Goal: Task Accomplishment & Management: Manage account settings

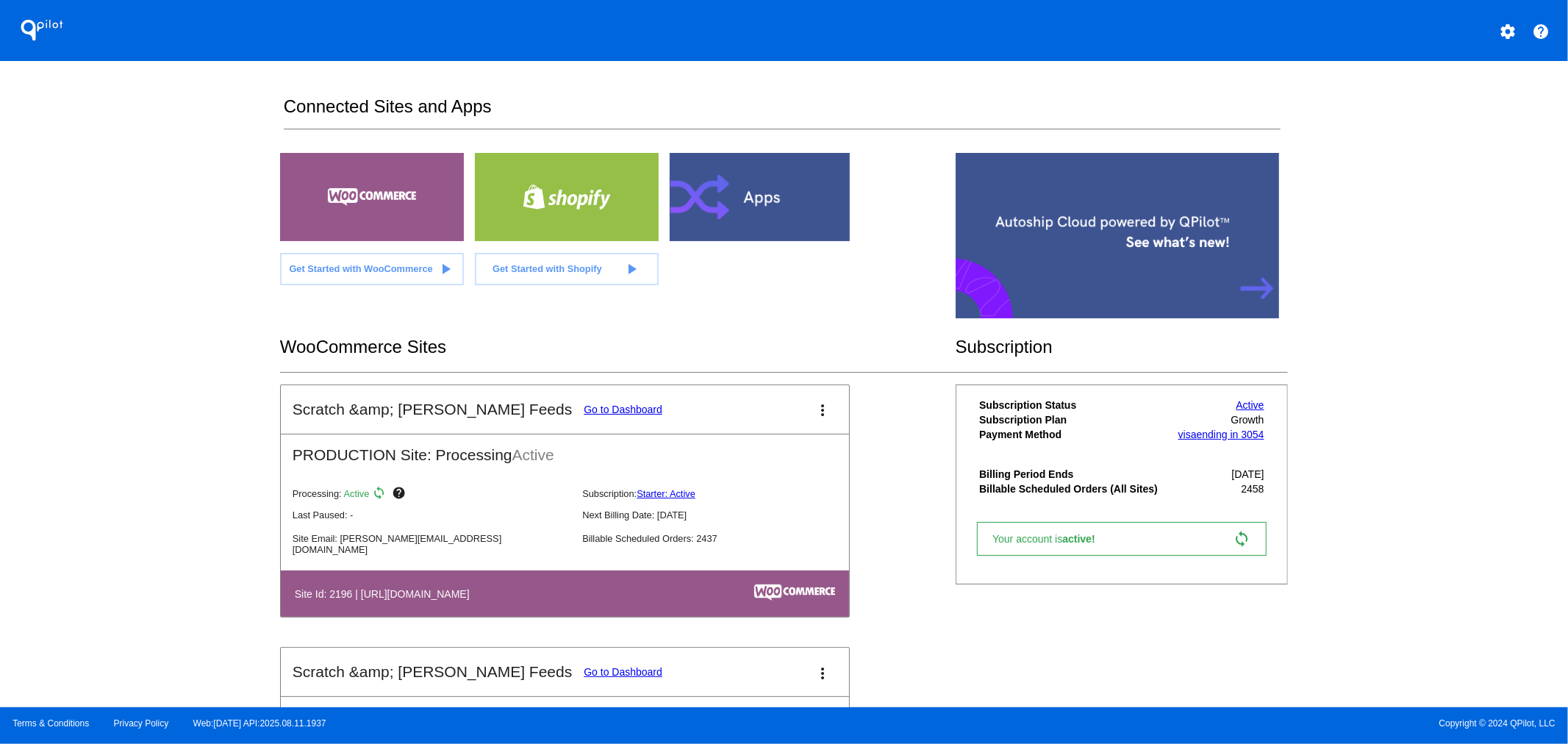
click at [584, 406] on link "Go to Dashboard" at bounding box center [623, 409] width 78 height 12
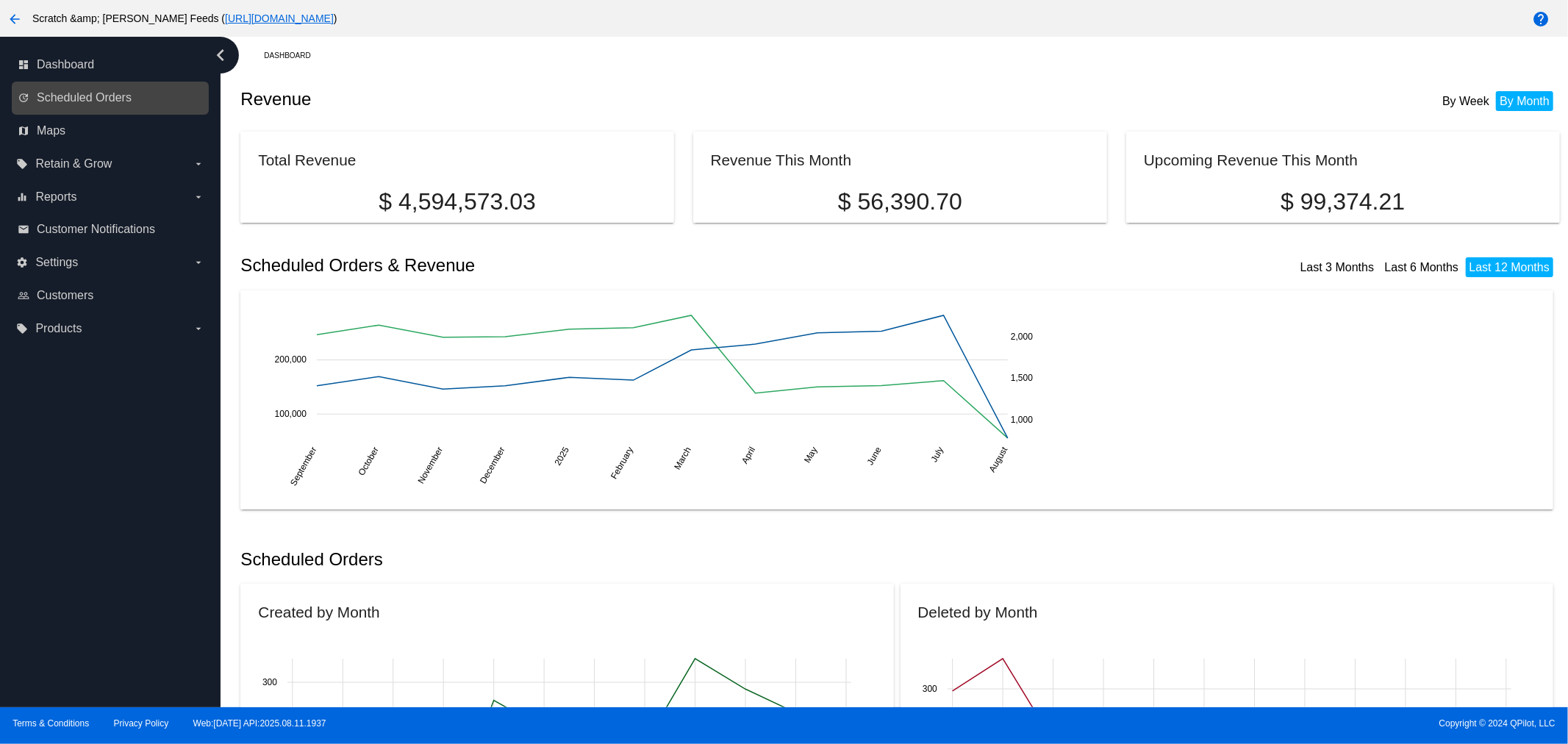
click at [63, 107] on link "update Scheduled Orders" at bounding box center [111, 97] width 187 height 23
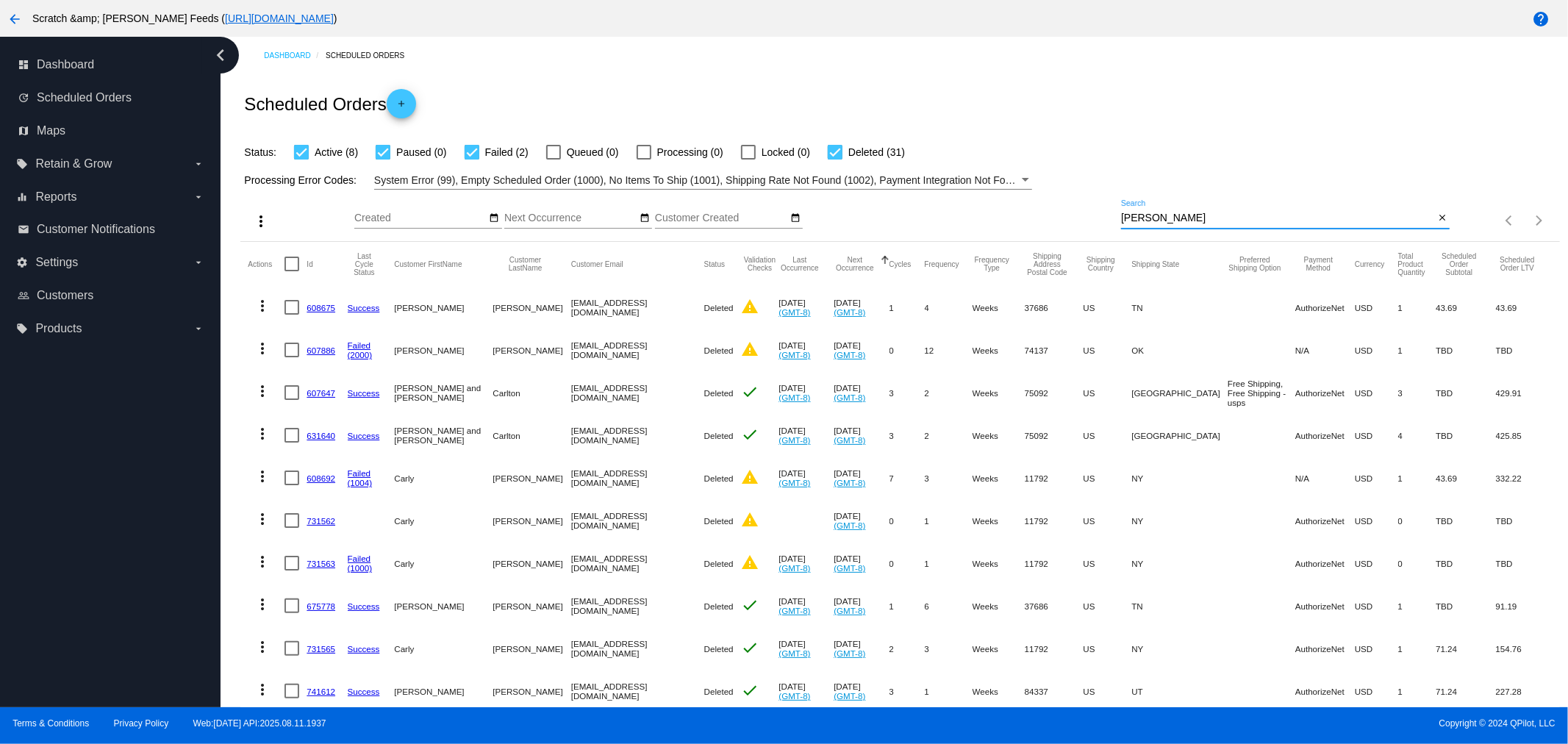
drag, startPoint x: 1140, startPoint y: 218, endPoint x: 1018, endPoint y: 214, distance: 122.1
click at [1018, 214] on div "more_vert Aug Jan Feb Mar [DATE]" at bounding box center [900, 215] width 1319 height 52
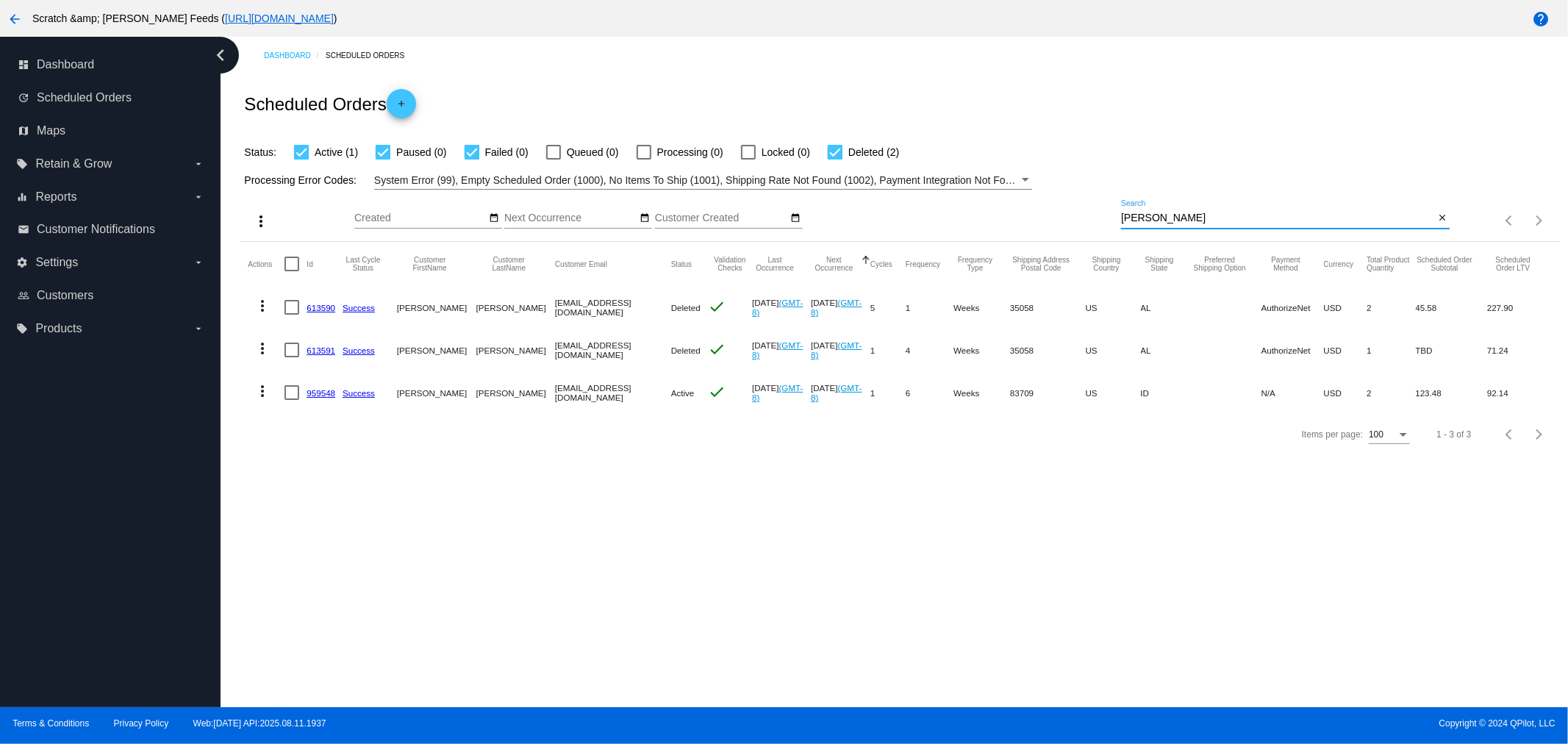
type input "[PERSON_NAME]"
click at [317, 394] on link "959548" at bounding box center [321, 393] width 29 height 9
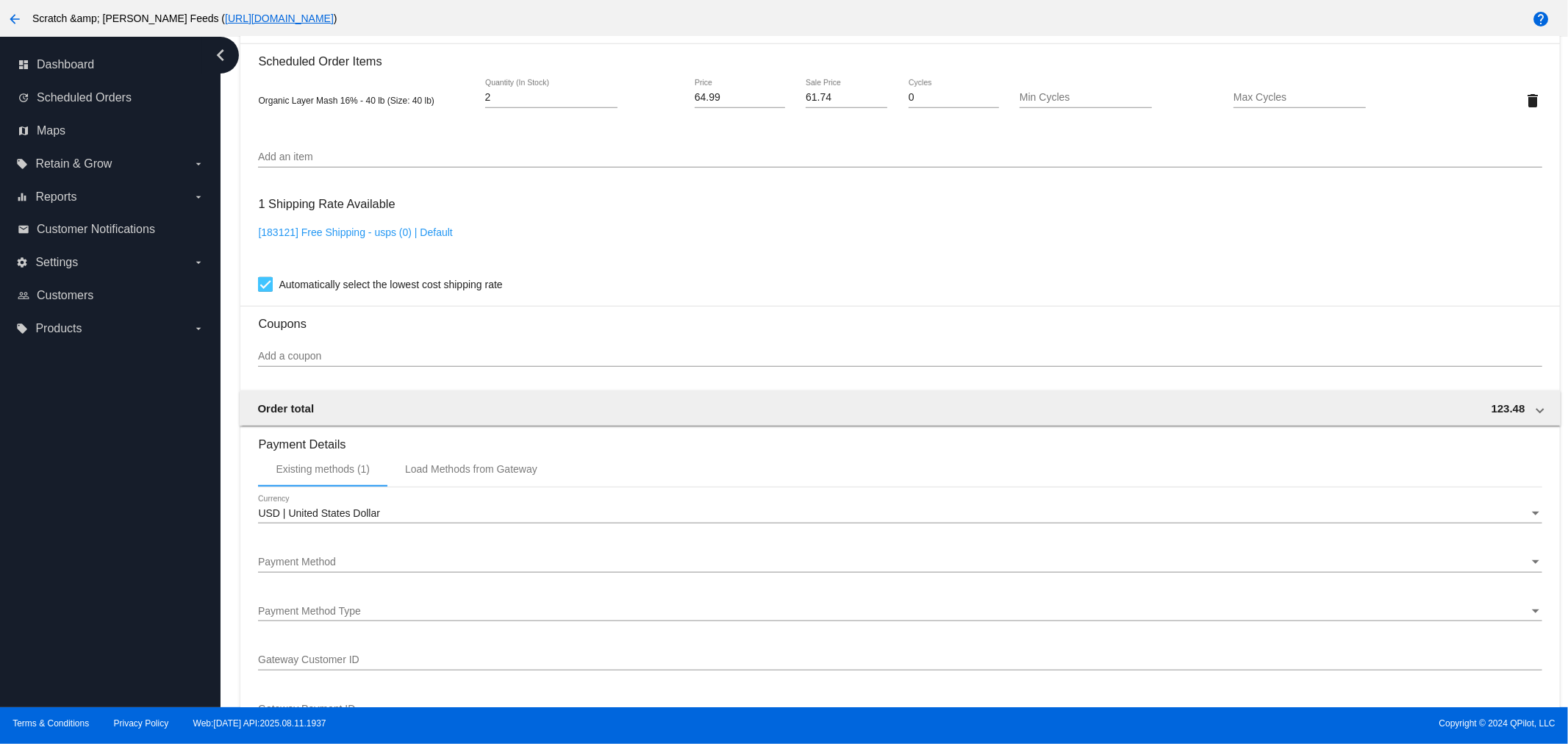
scroll to position [1061, 0]
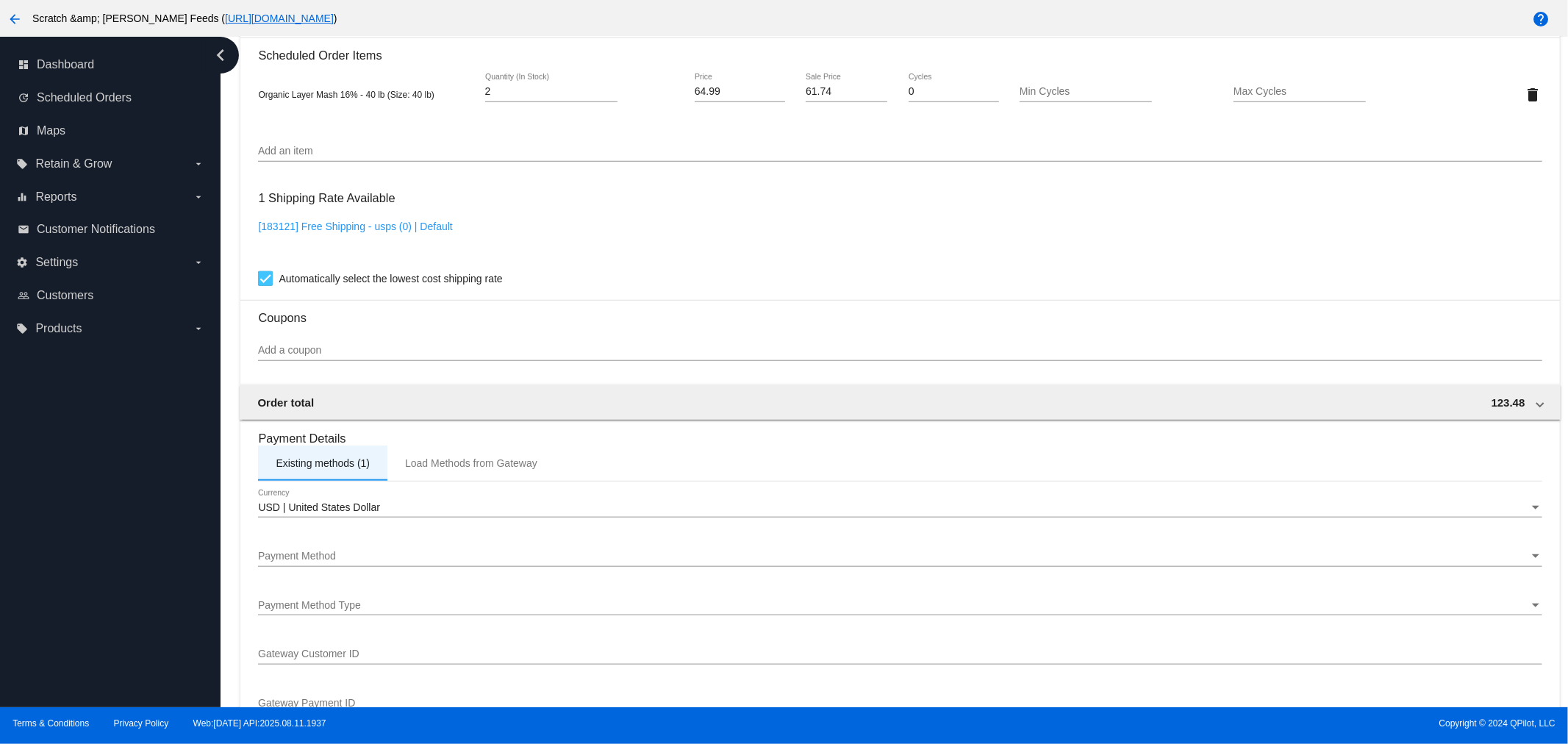
click at [354, 457] on div "Existing methods (1)" at bounding box center [323, 462] width 94 height 12
click at [379, 550] on div "Payment Method" at bounding box center [894, 556] width 1270 height 12
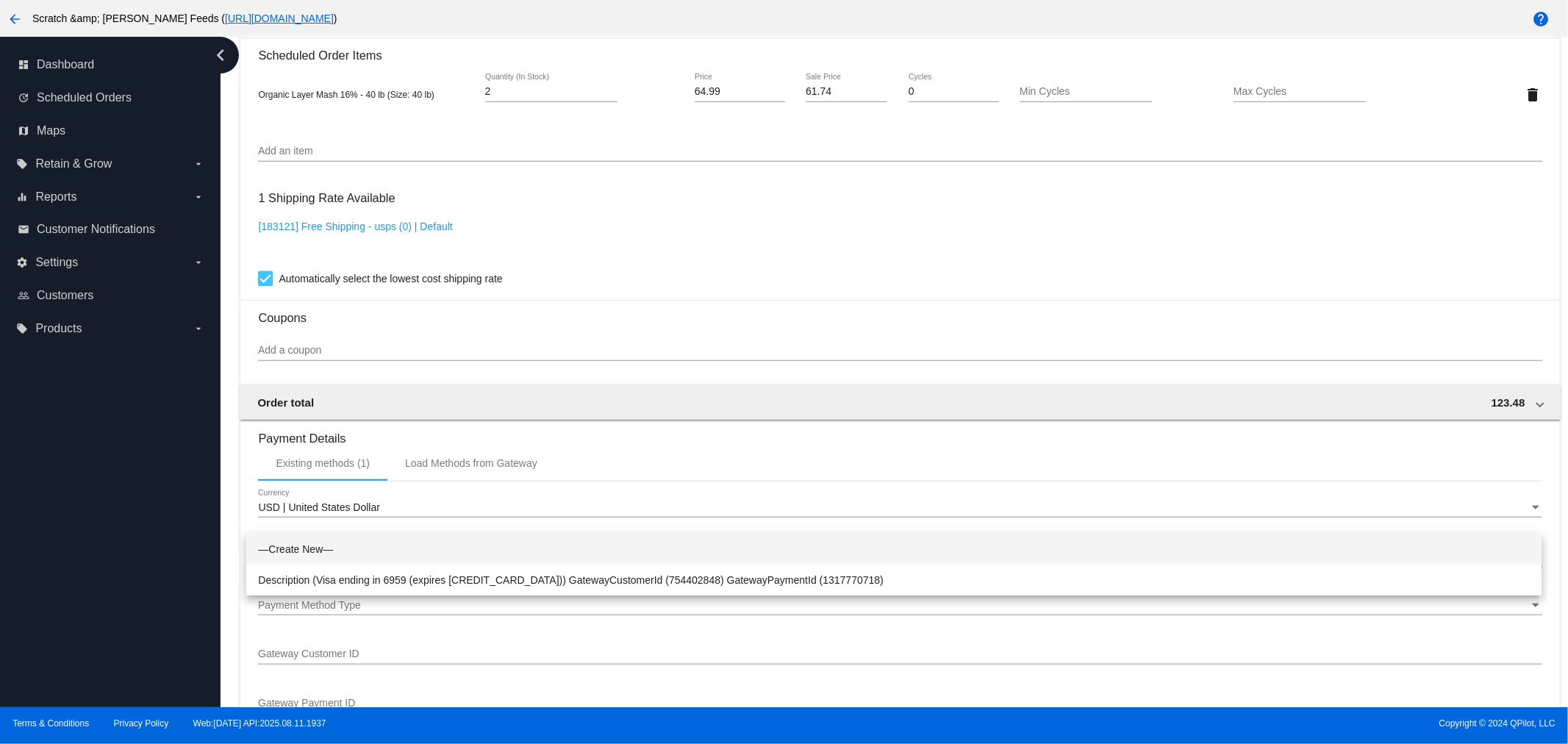
click at [337, 457] on div at bounding box center [784, 372] width 1568 height 744
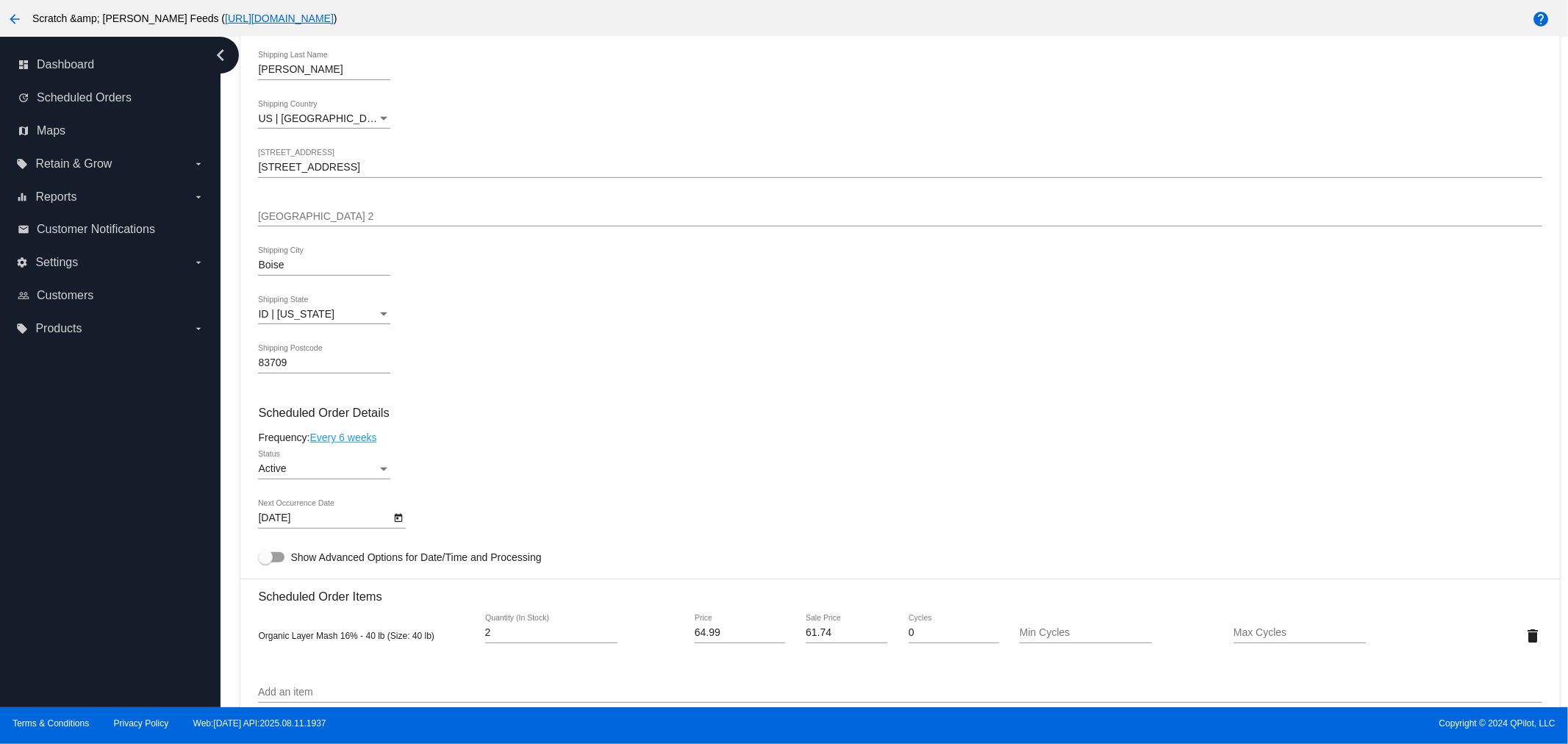
scroll to position [653, 0]
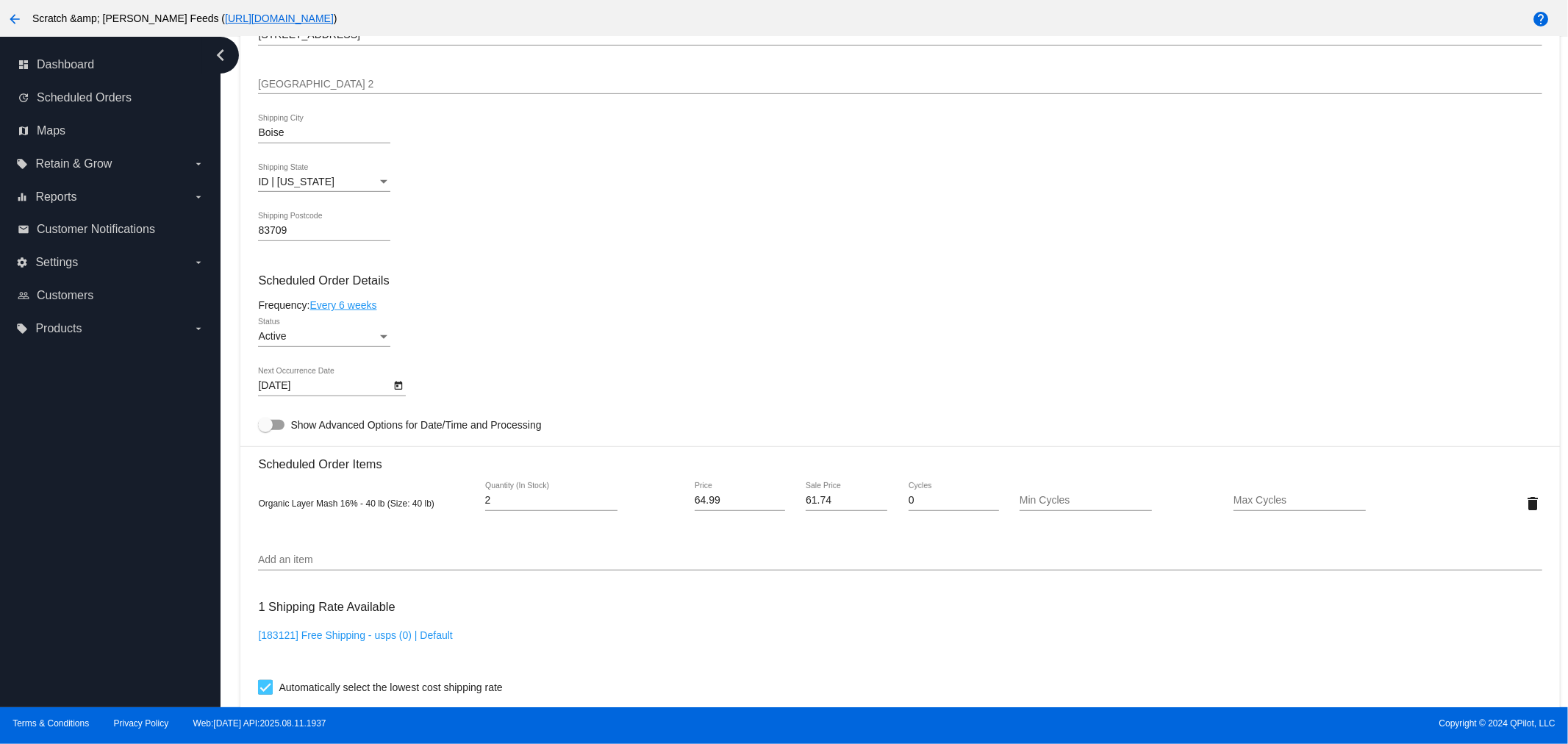
click at [1423, 244] on div "83709 Shipping Postcode" at bounding box center [900, 233] width 1284 height 42
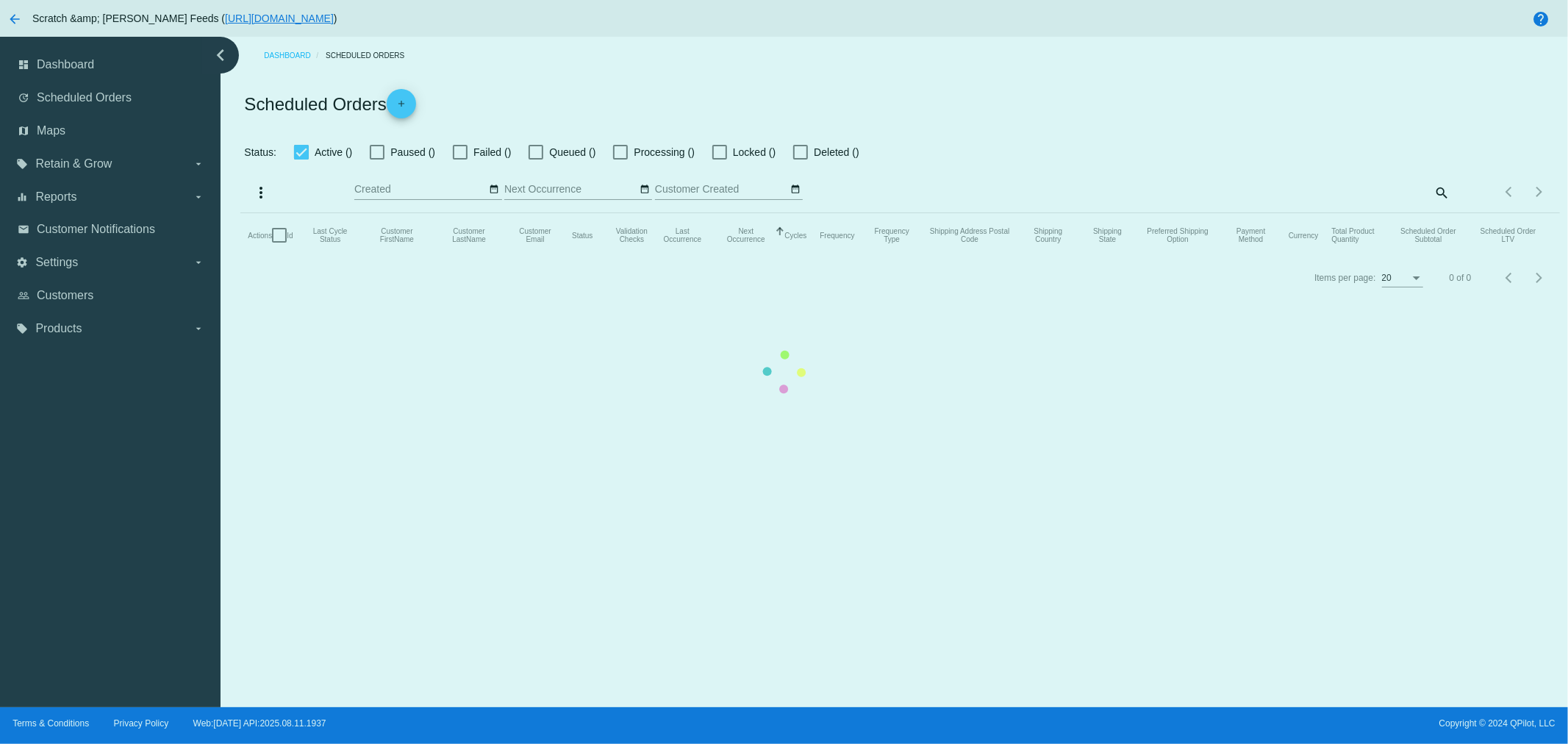
checkbox input "true"
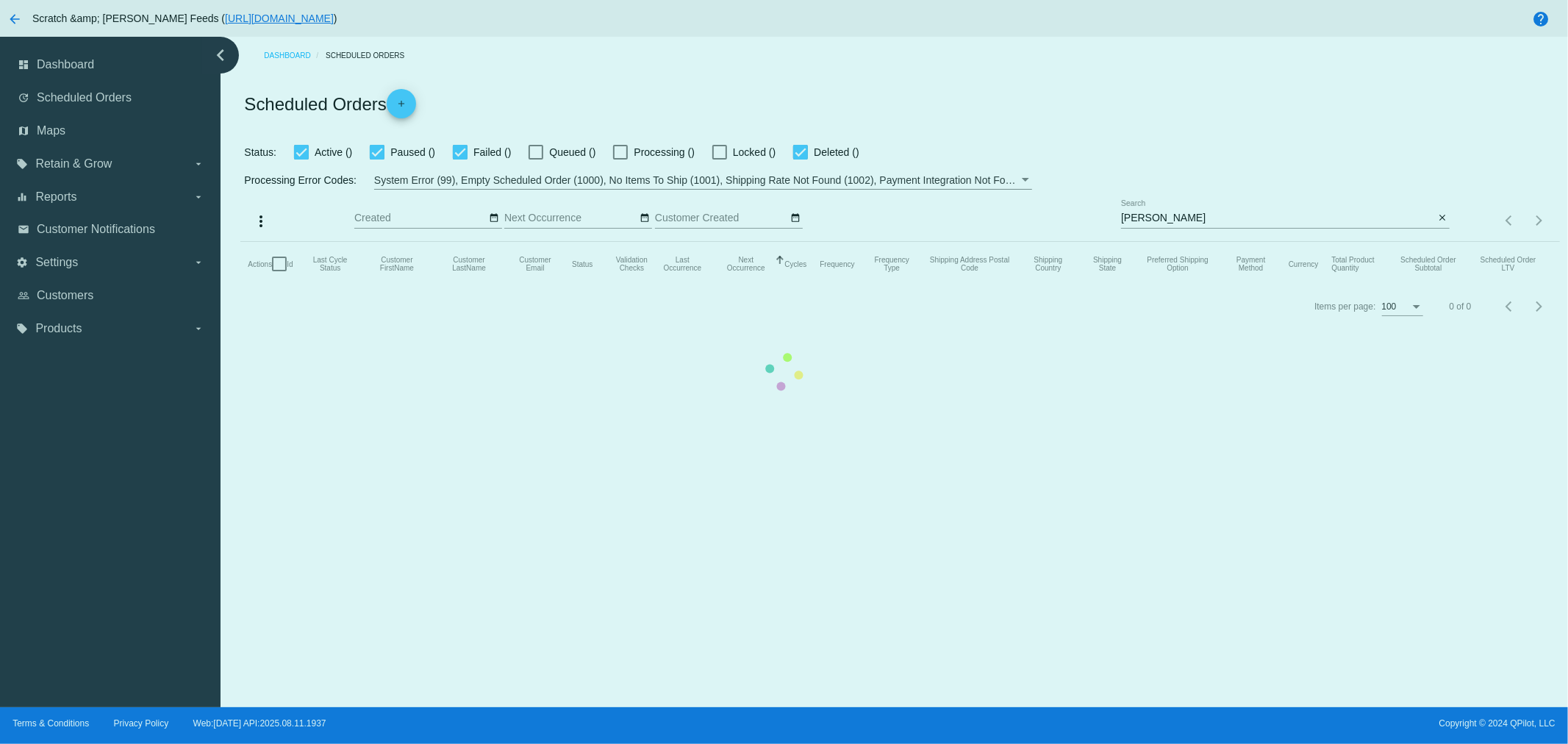
click at [1185, 223] on app-dashboard-scheduled-orders "Scheduled Orders add Status: Active () Paused () Failed () Queued () Processing…" at bounding box center [900, 200] width 1319 height 253
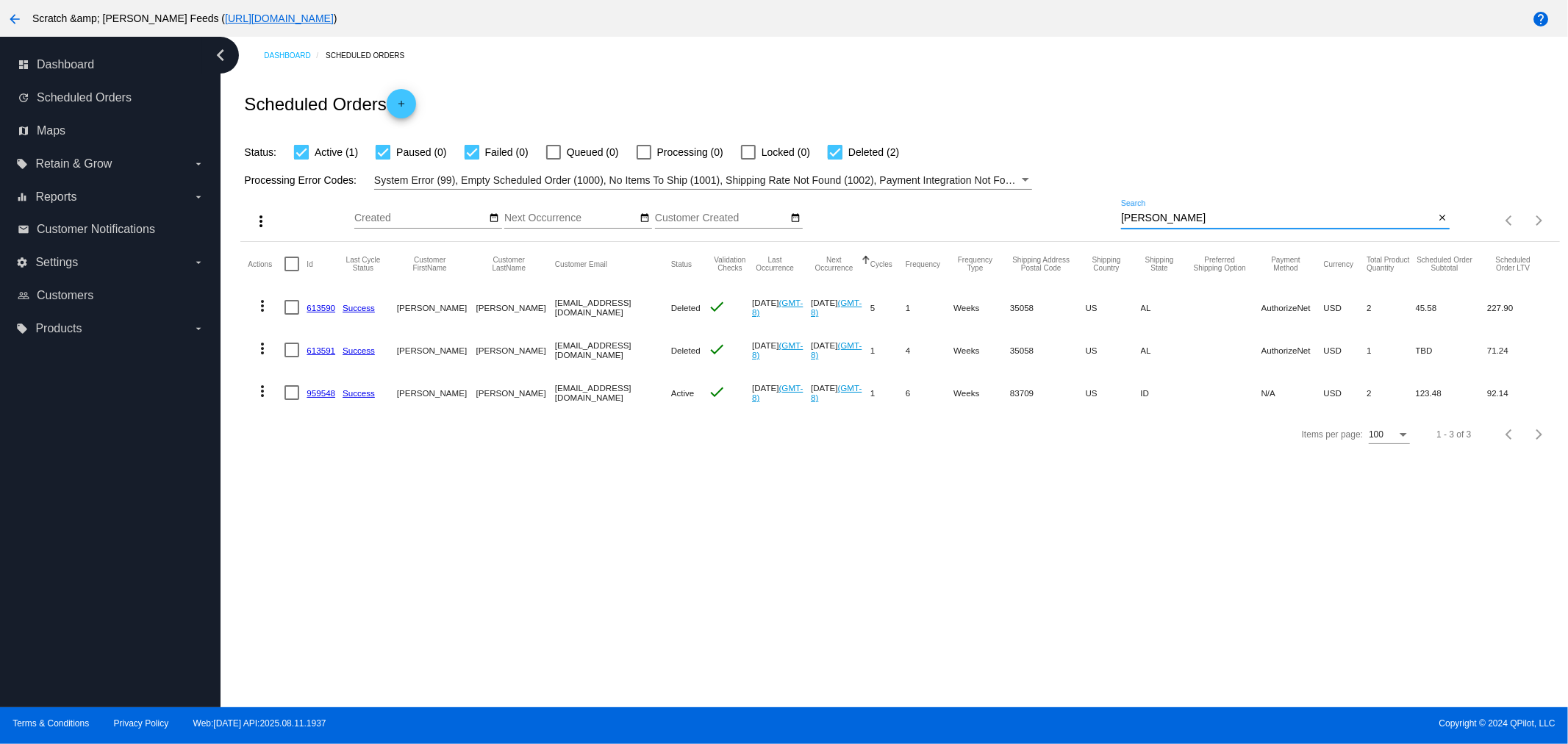
drag, startPoint x: 1180, startPoint y: 223, endPoint x: 1088, endPoint y: 222, distance: 92.0
click at [1088, 222] on div "more_vert Aug Jan Feb Mar [DATE]" at bounding box center [900, 215] width 1319 height 52
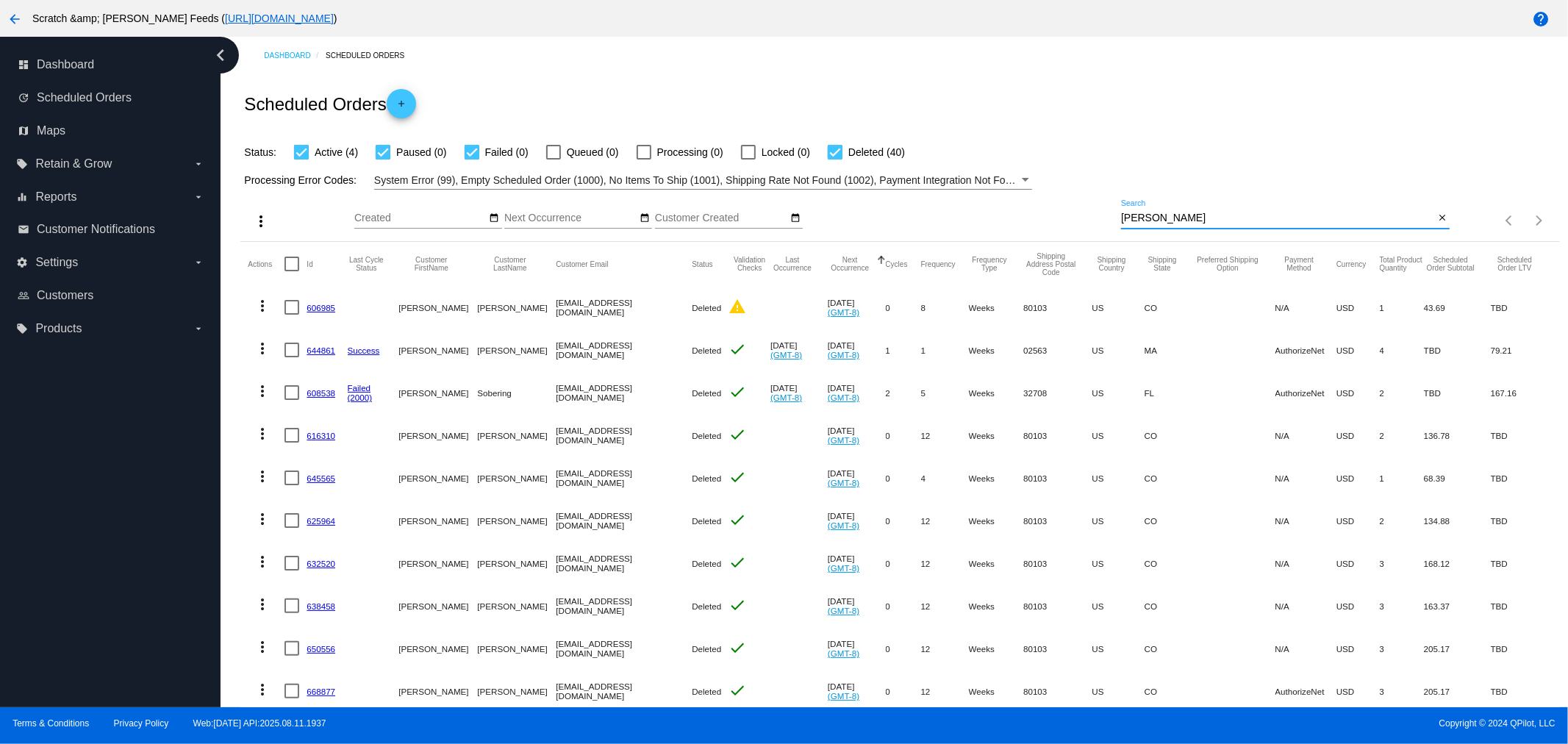
type input "[PERSON_NAME]"
click at [837, 150] on div at bounding box center [835, 152] width 15 height 15
click at [835, 159] on input "Deleted (40)" at bounding box center [834, 159] width 1 height 1
checkbox input "false"
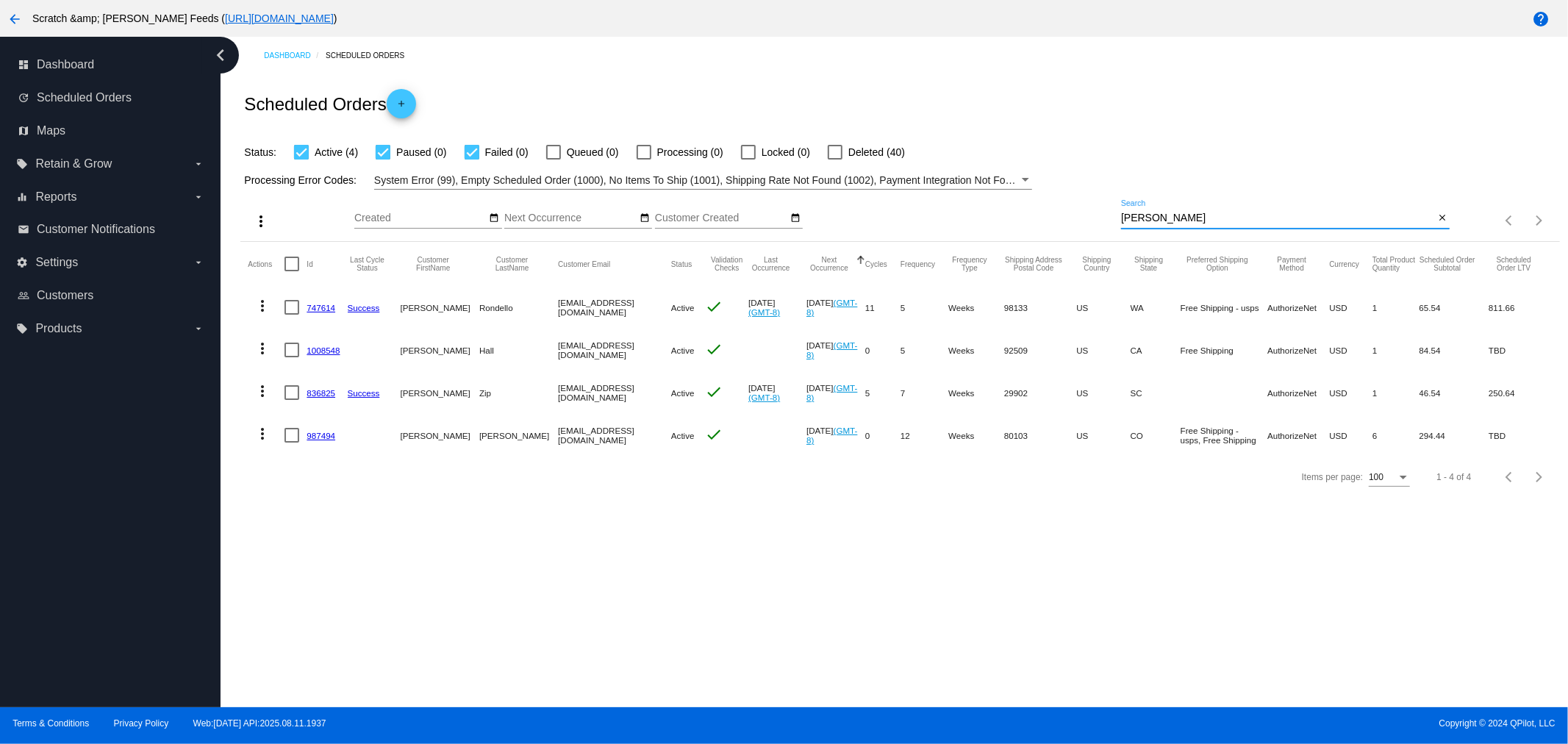
click at [1184, 217] on input "[PERSON_NAME]" at bounding box center [1278, 218] width 313 height 12
click at [1015, 224] on div "more_vert Aug Jan Feb Mar [DATE]" at bounding box center [900, 215] width 1319 height 52
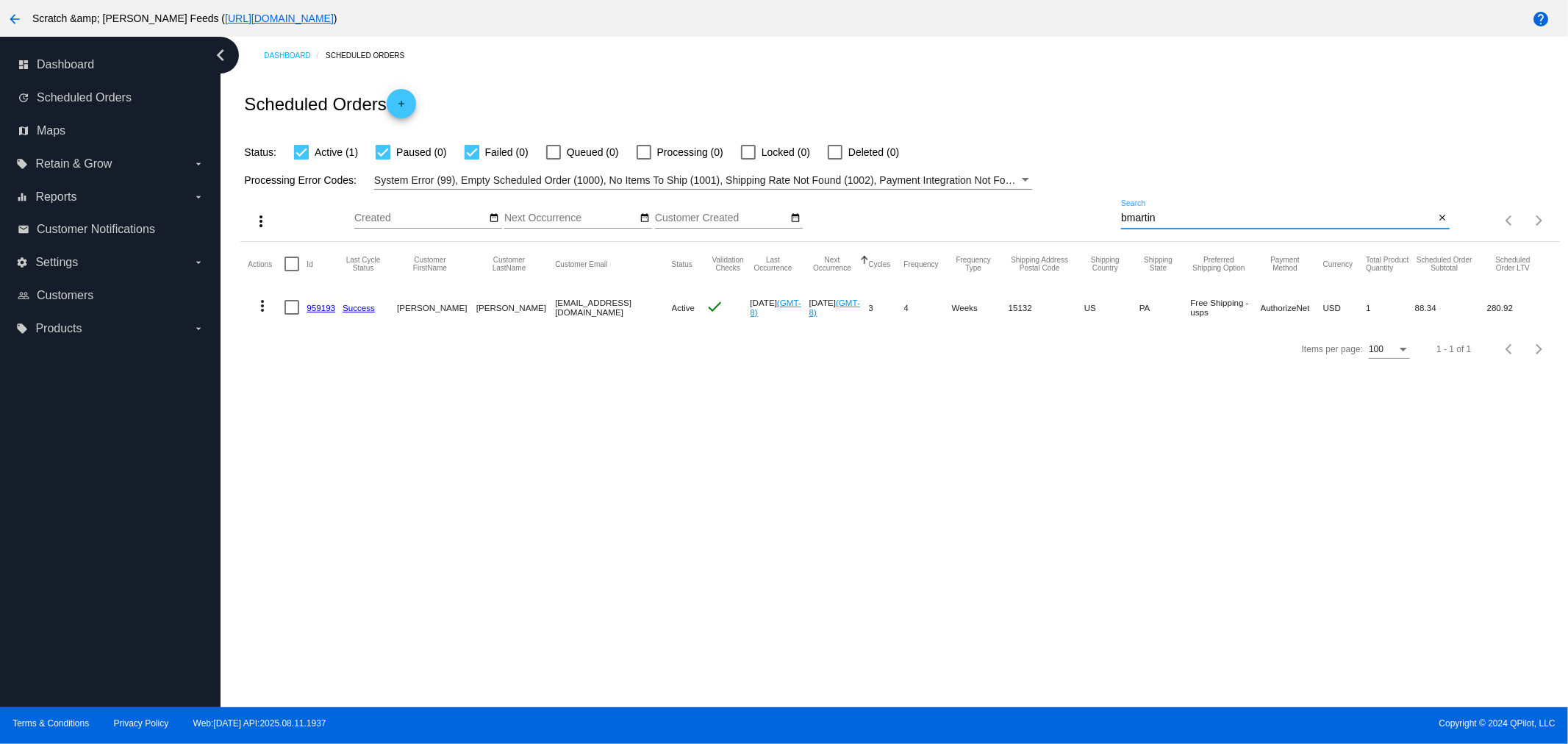
type input "bmartin"
click at [312, 306] on link "959193" at bounding box center [321, 308] width 29 height 9
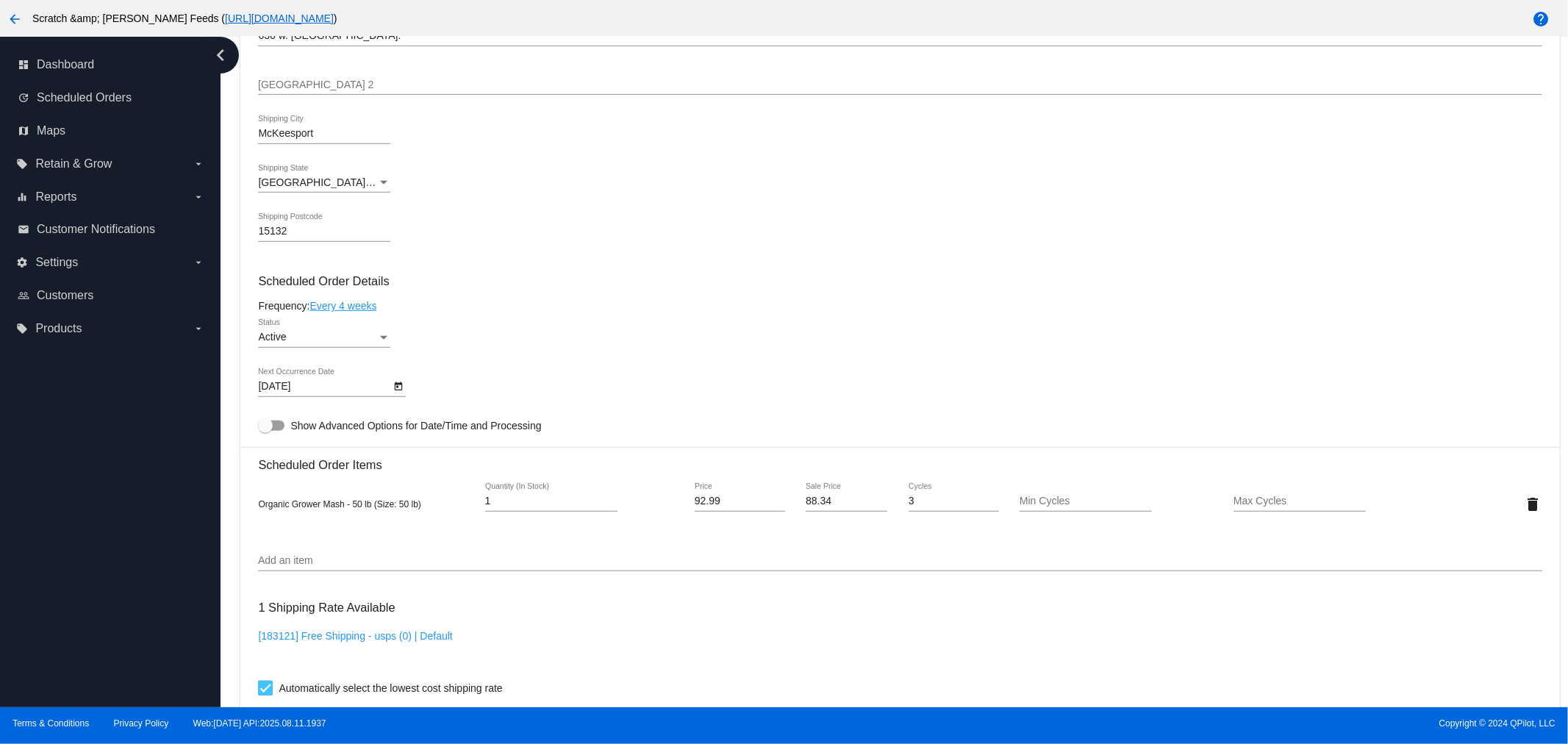
scroll to position [653, 0]
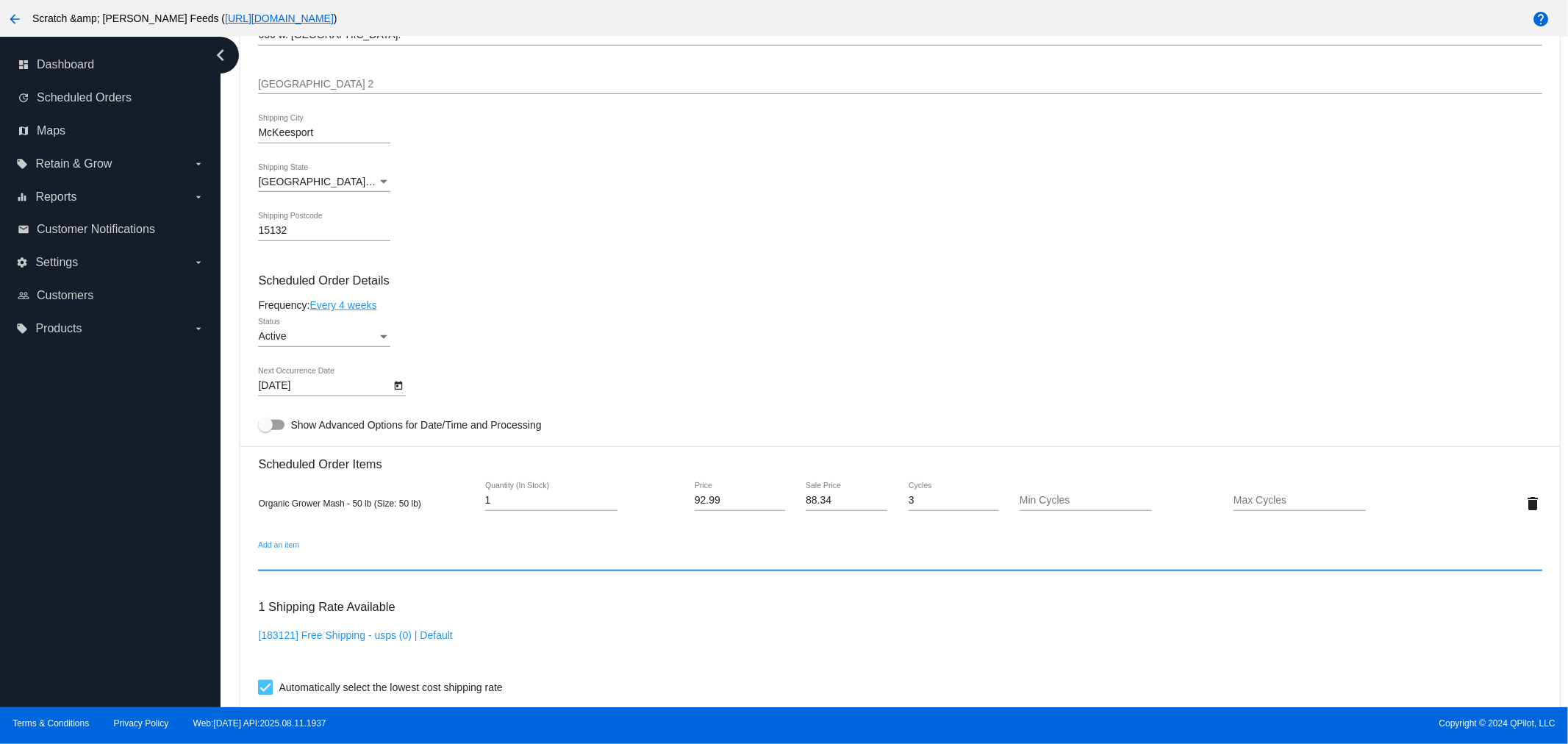
click at [366, 554] on input "Add an item" at bounding box center [900, 559] width 1284 height 12
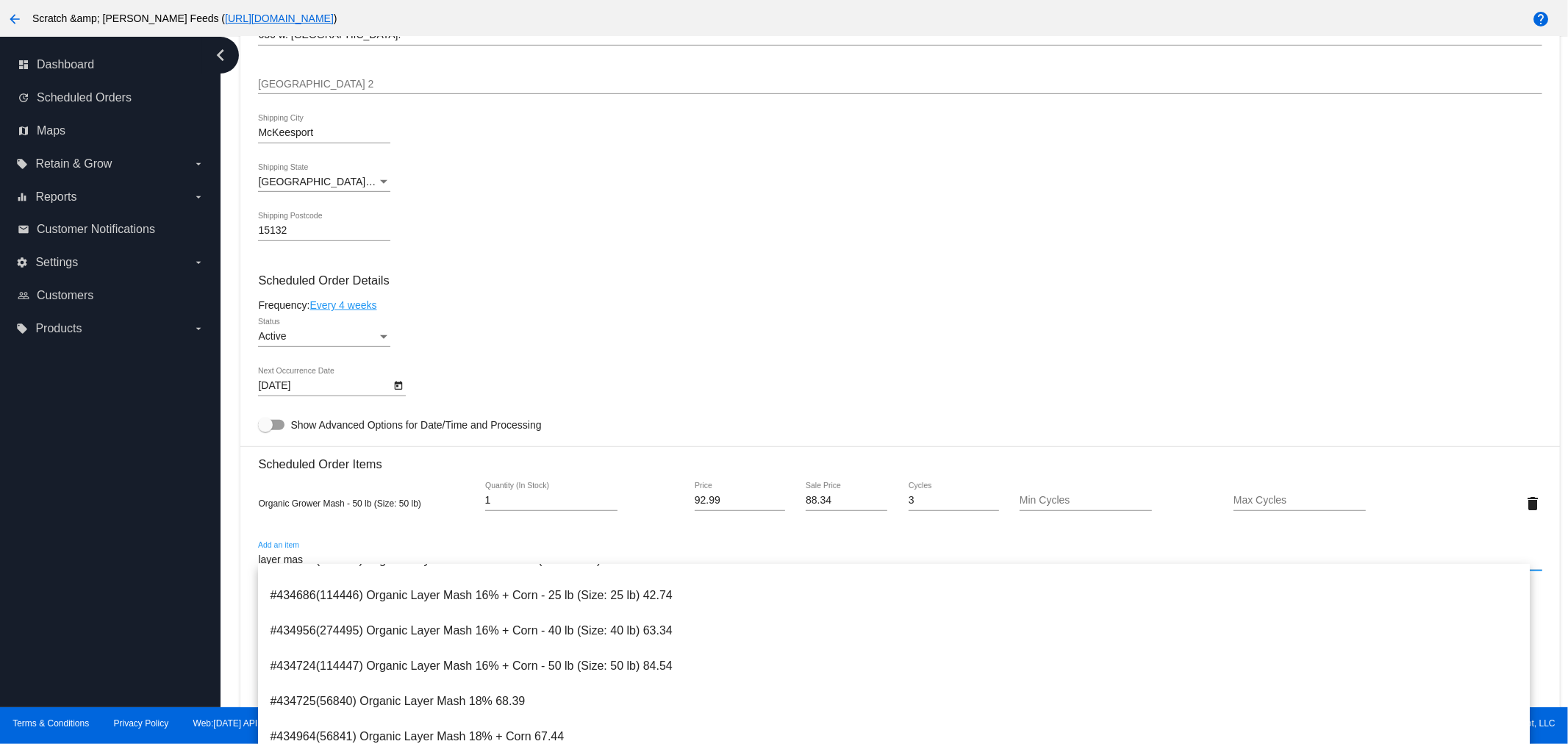
scroll to position [164, 0]
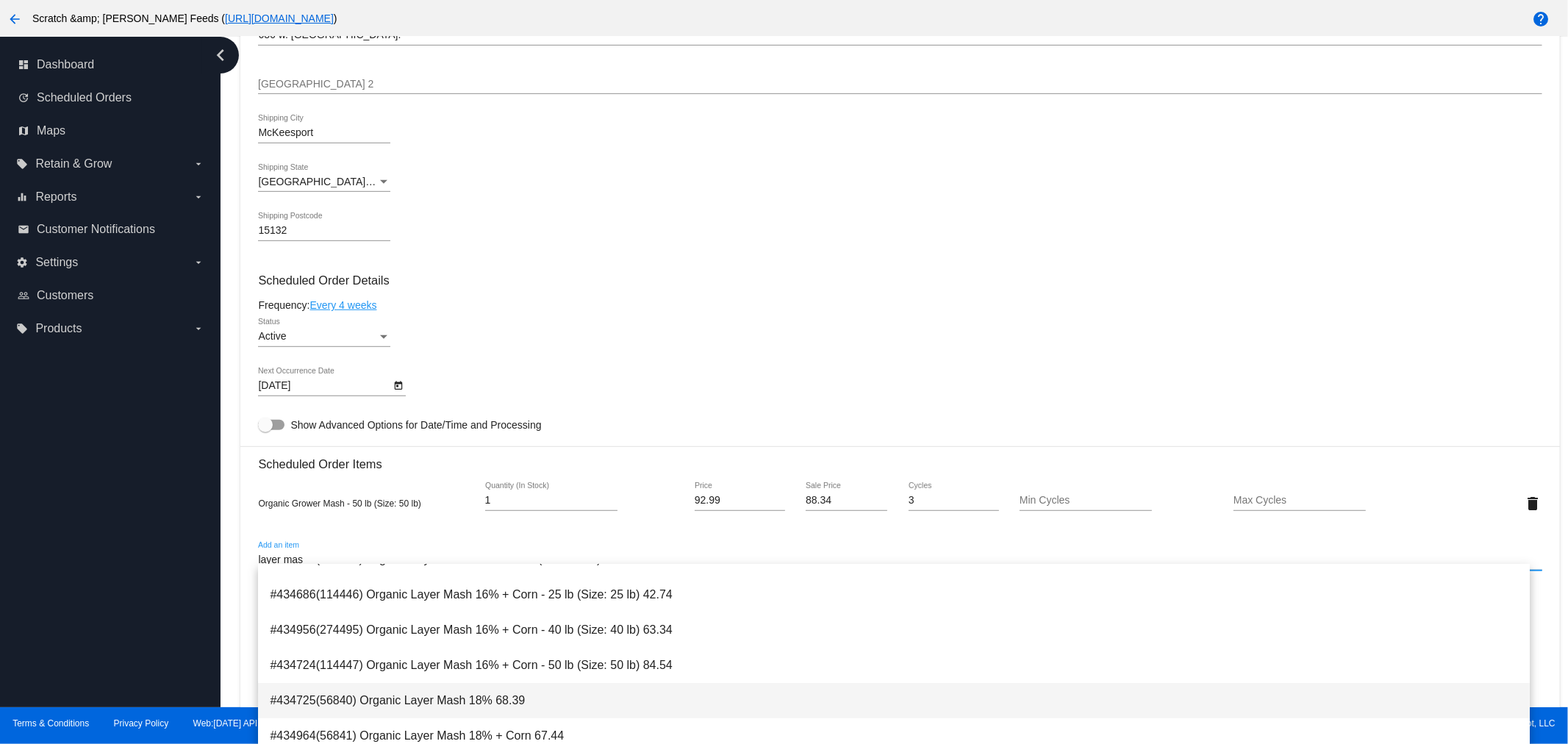
type input "layer mas"
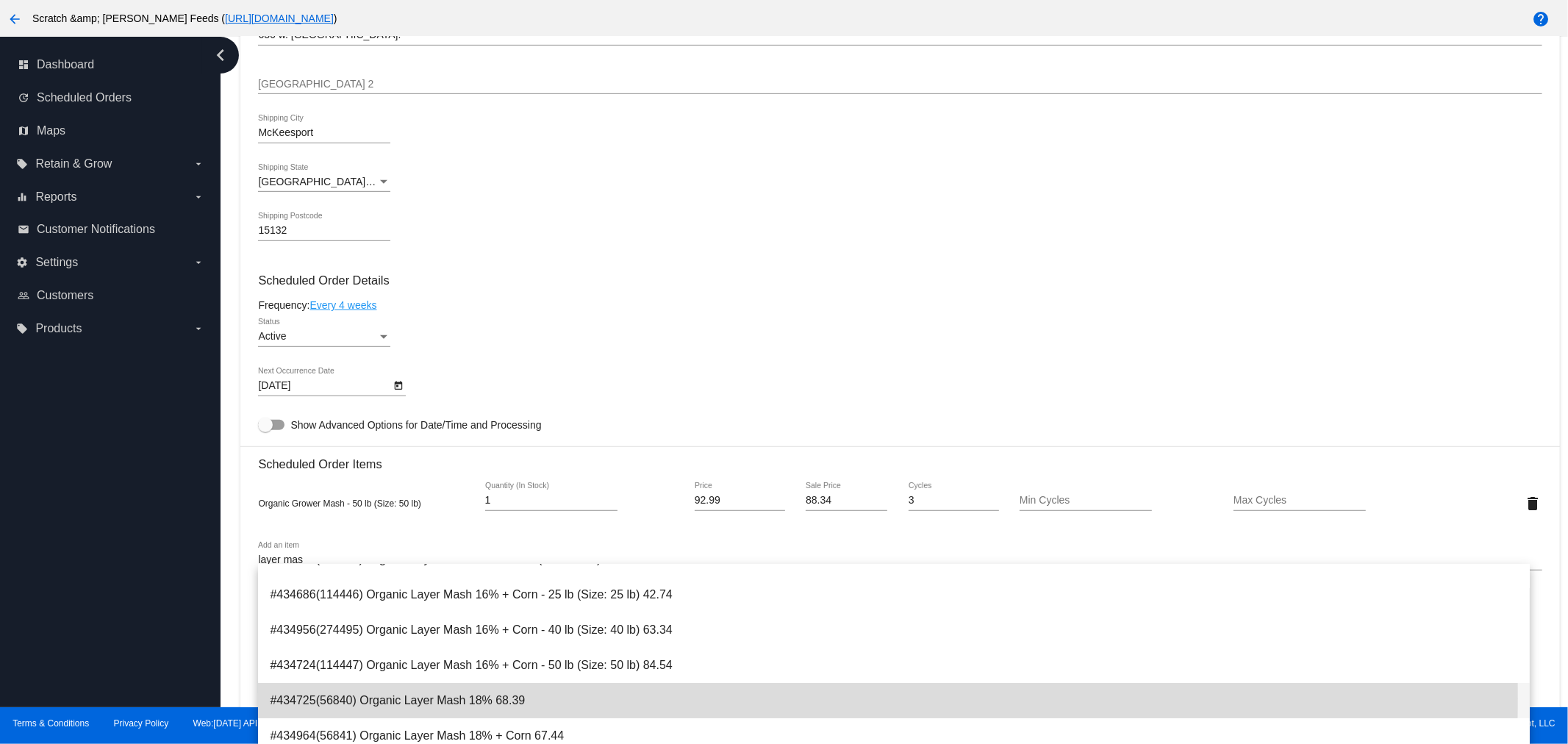
click at [456, 696] on span "#434725(56840) Organic Layer Mash 18% 68.39" at bounding box center [894, 700] width 1248 height 35
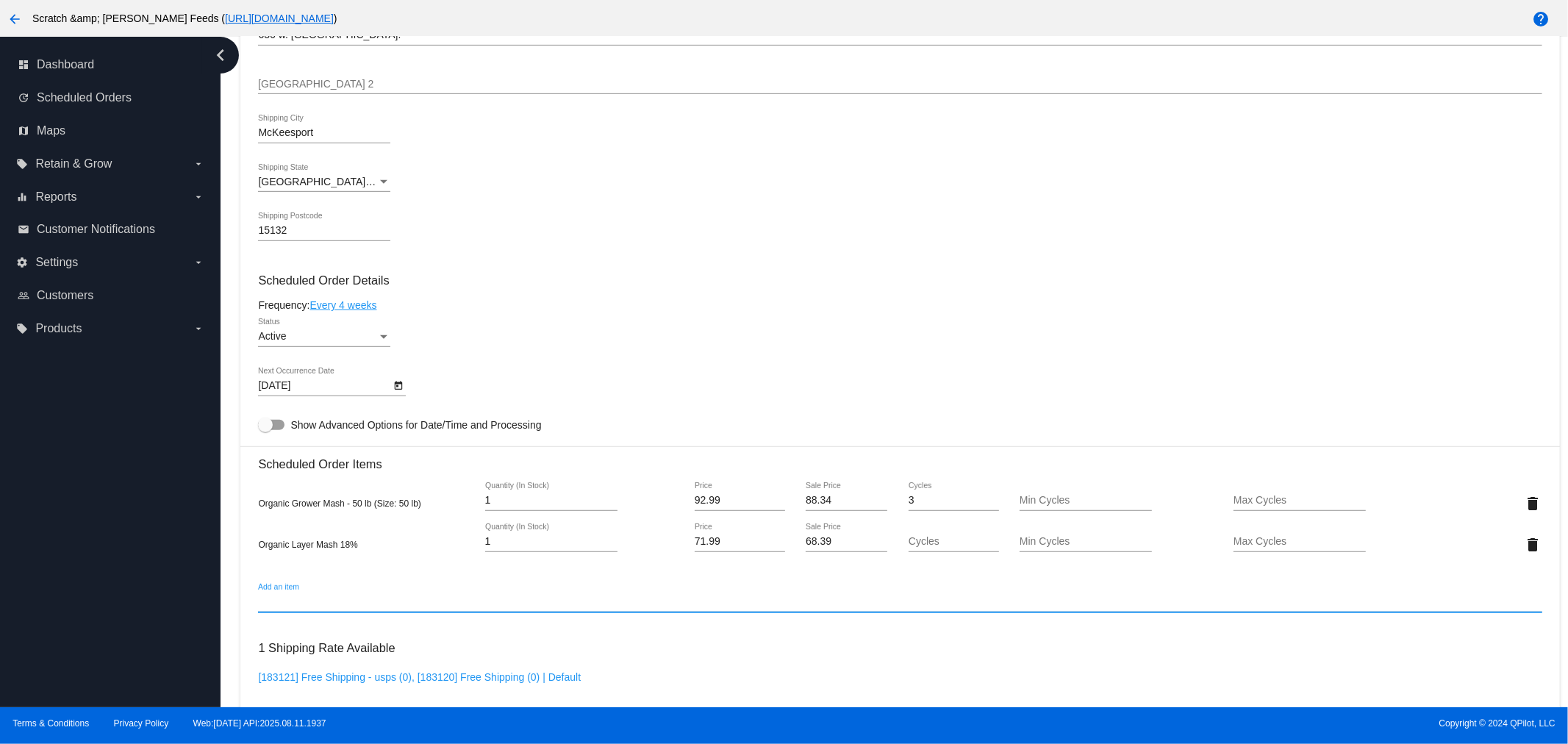
click at [297, 596] on input "Add an item" at bounding box center [900, 601] width 1284 height 12
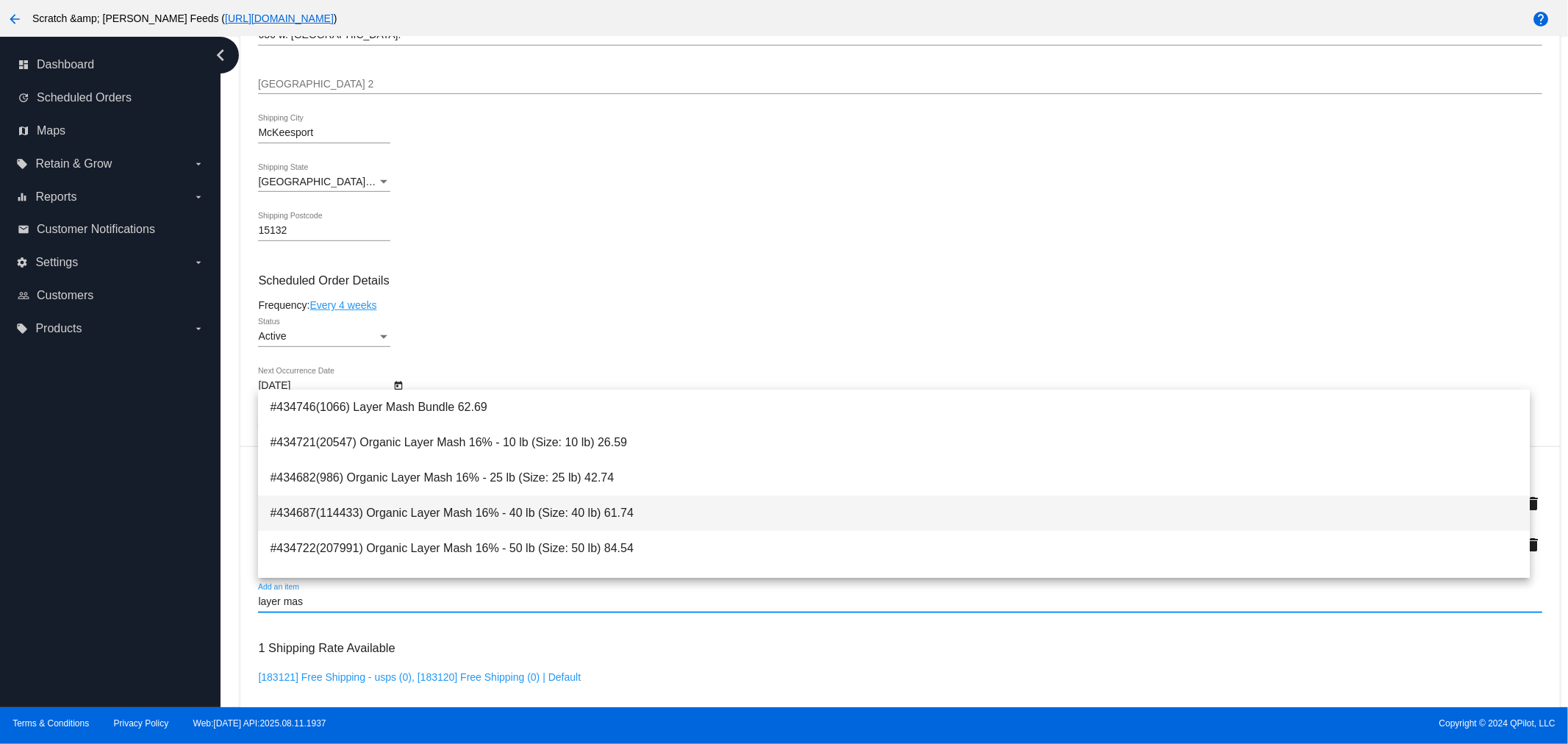
type input "layer mas"
click at [410, 515] on span "#434687(114433) Organic Layer Mash 16% - 40 lb (Size: 40 lb) 61.74" at bounding box center [894, 513] width 1248 height 35
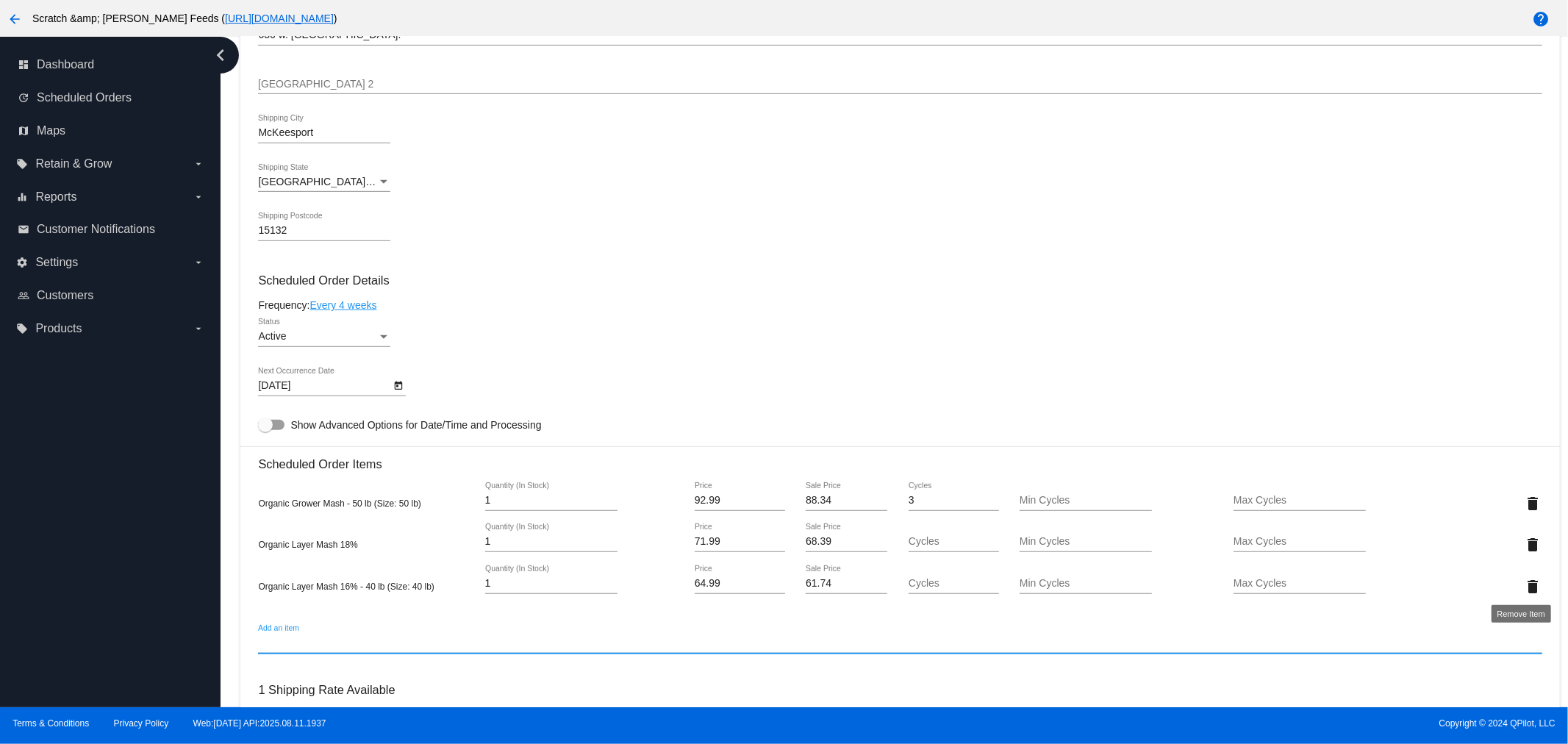
click at [1524, 578] on mat-icon "delete" at bounding box center [1533, 586] width 18 height 18
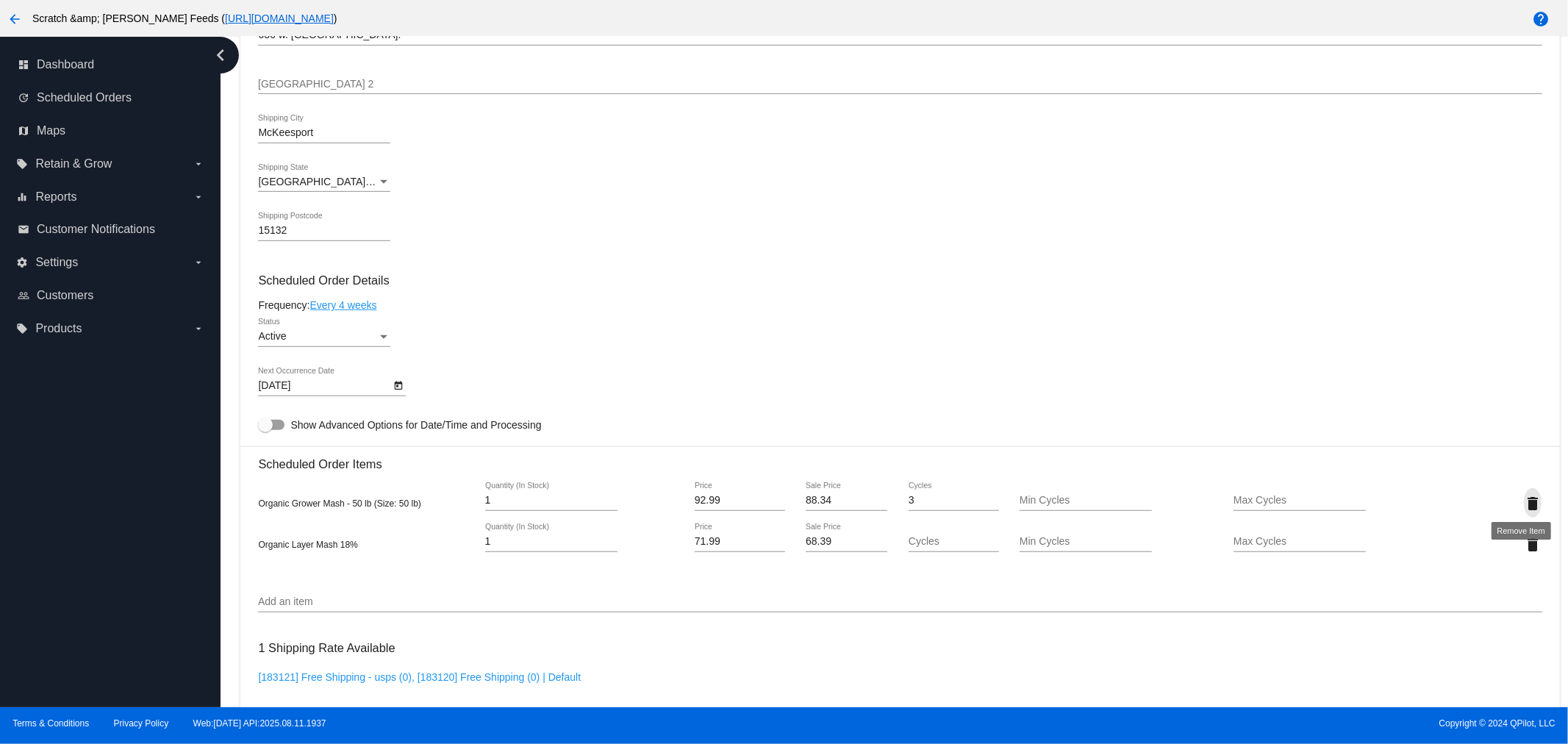
click at [1524, 498] on mat-icon "delete" at bounding box center [1533, 503] width 18 height 18
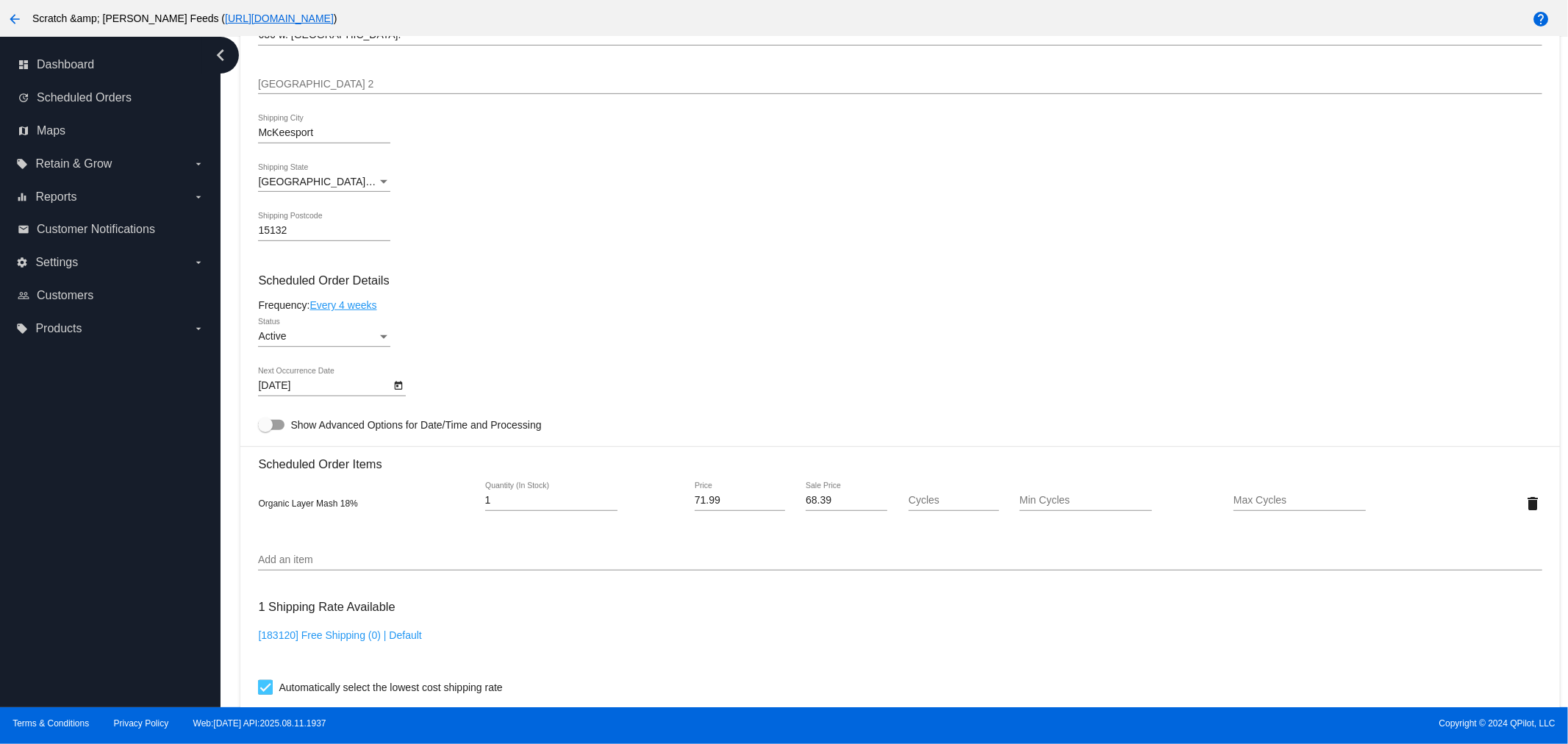
click at [327, 554] on input "Add an item" at bounding box center [900, 559] width 1284 height 12
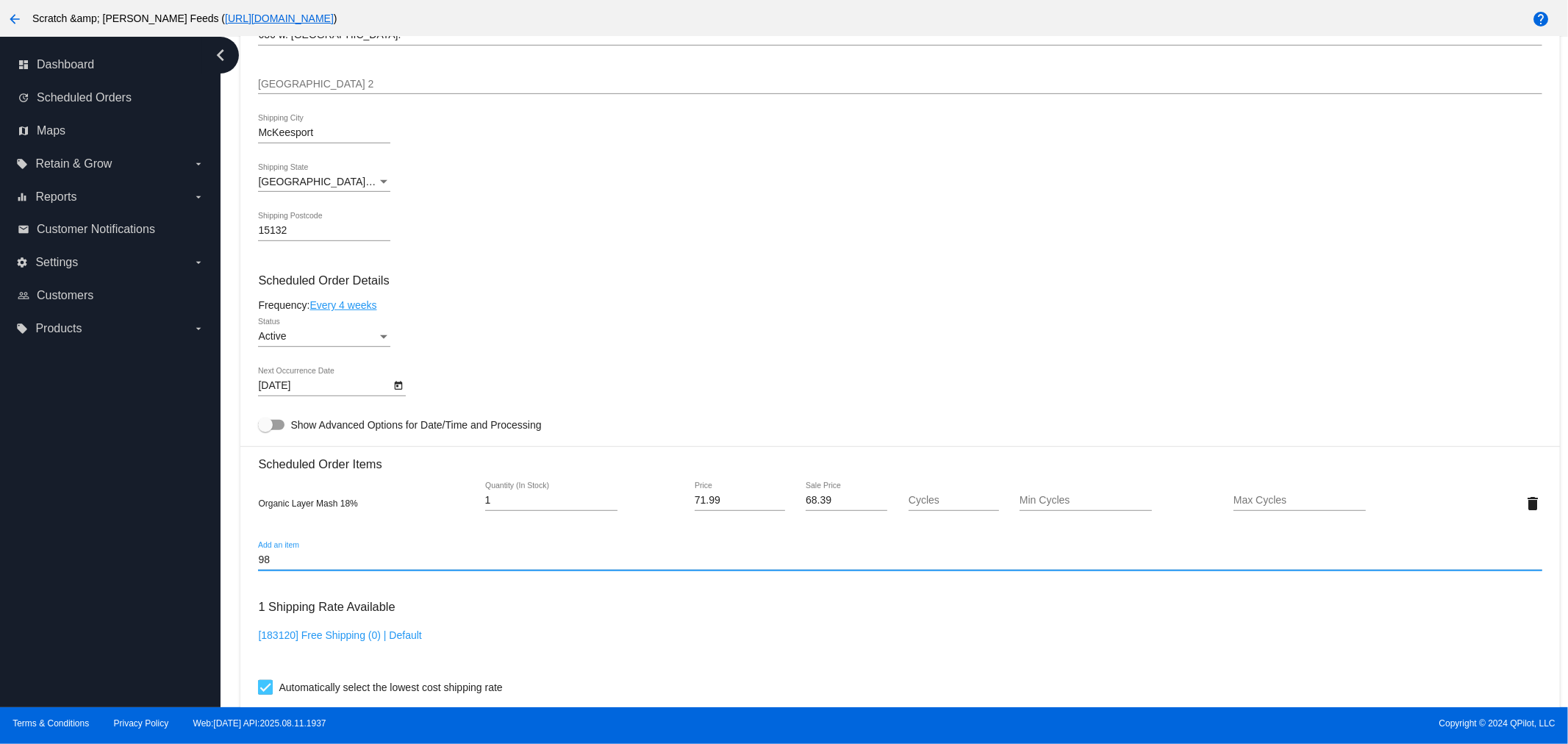
type input "9"
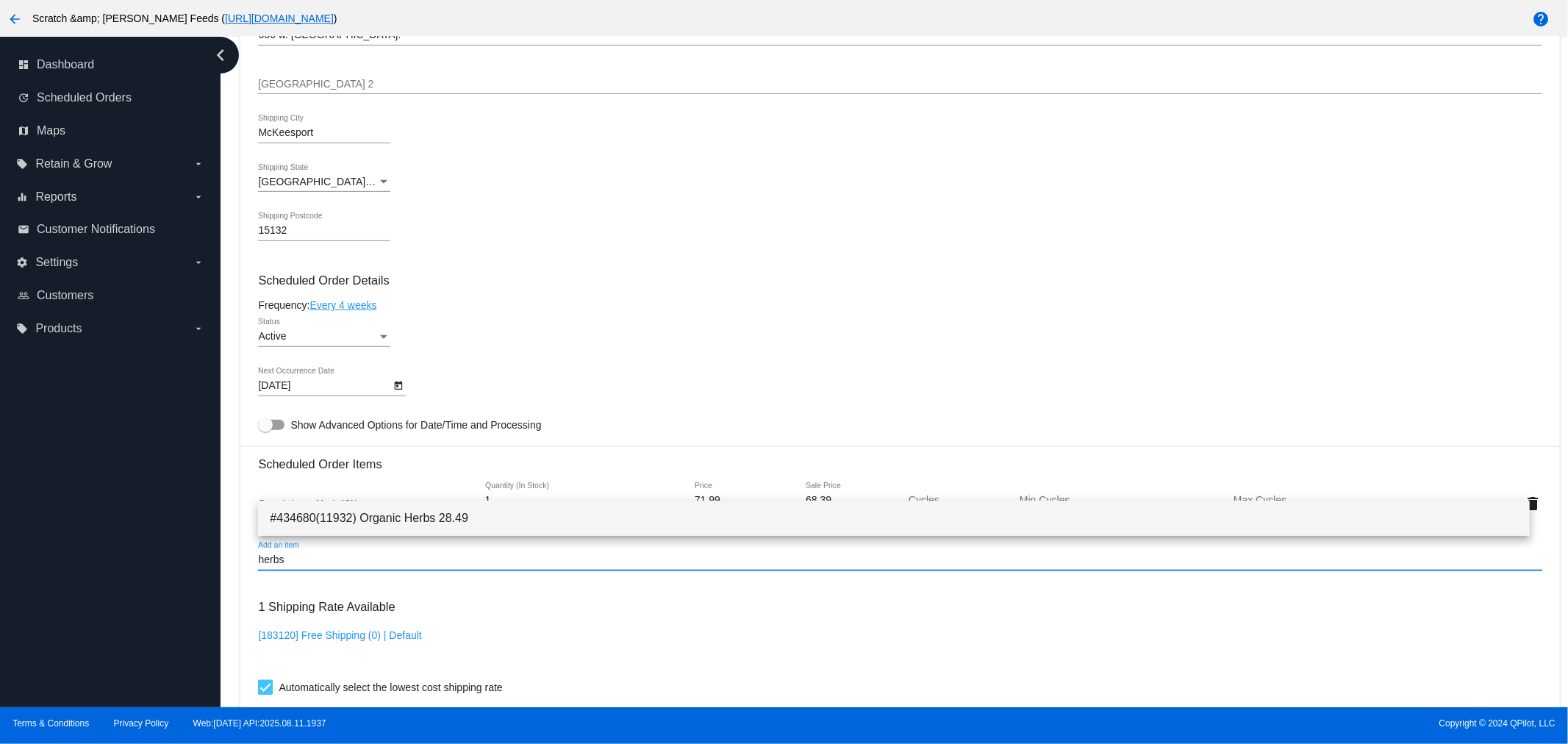
type input "herbs"
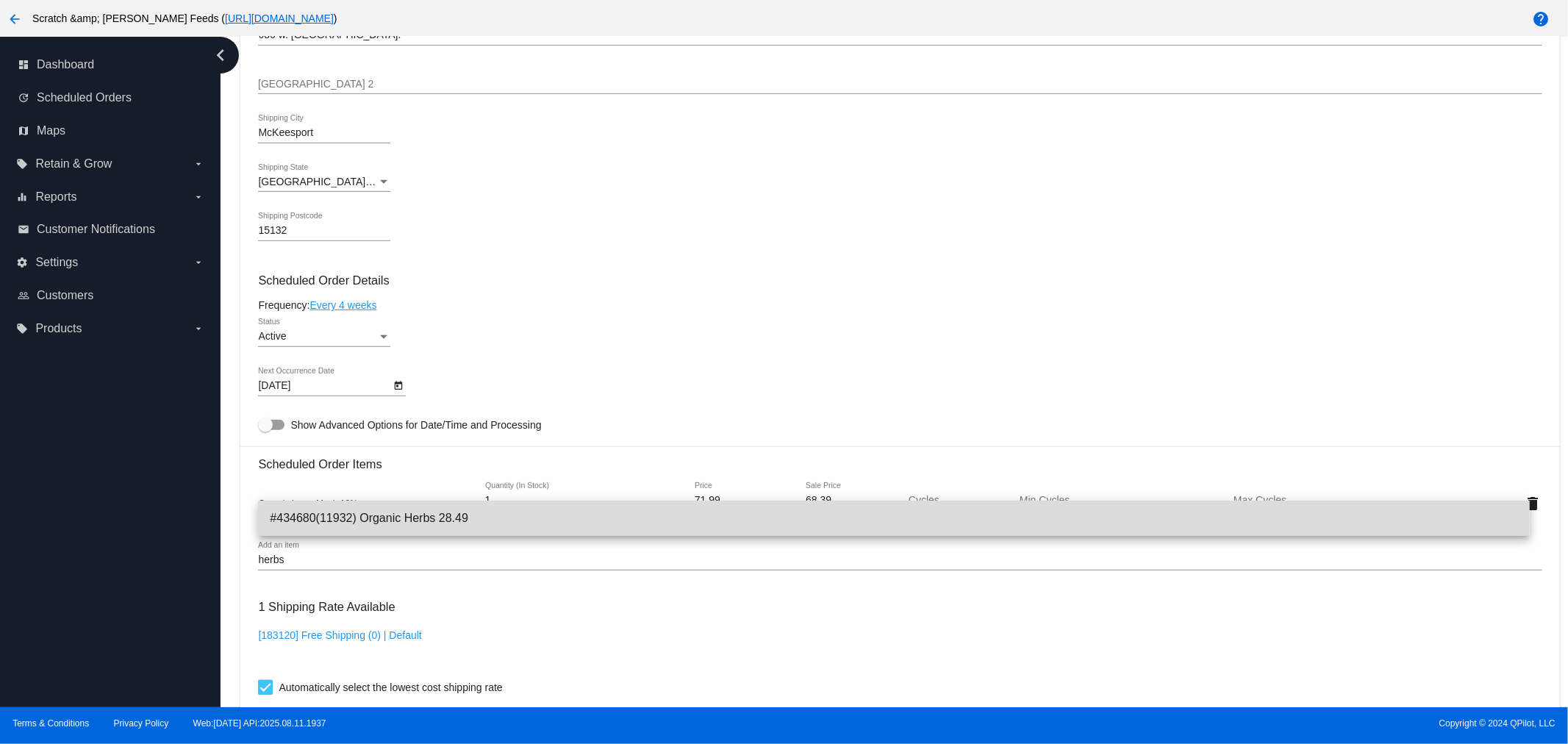
click at [343, 518] on span "#434680(11932) Organic Herbs 28.49" at bounding box center [894, 518] width 1248 height 35
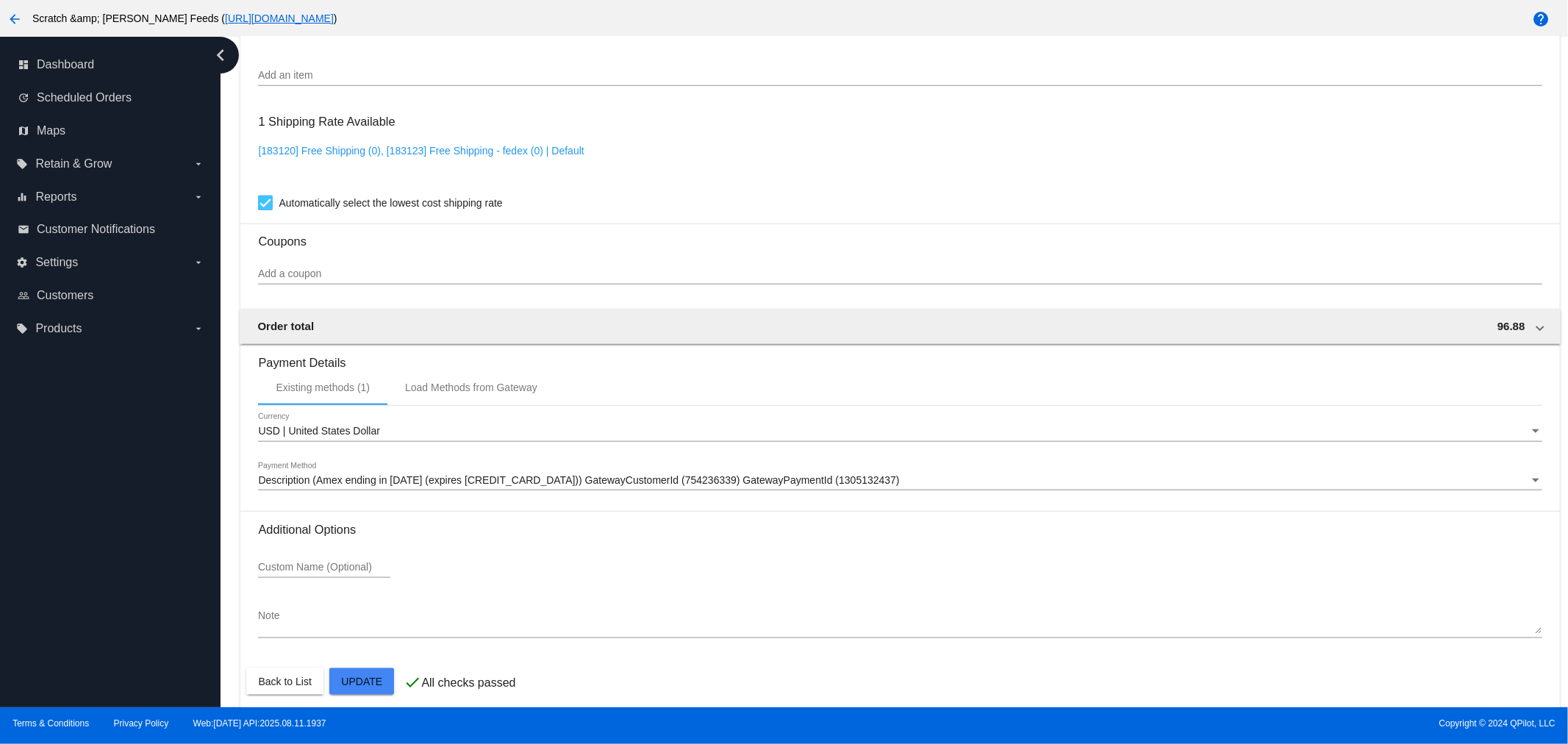
scroll to position [1181, 0]
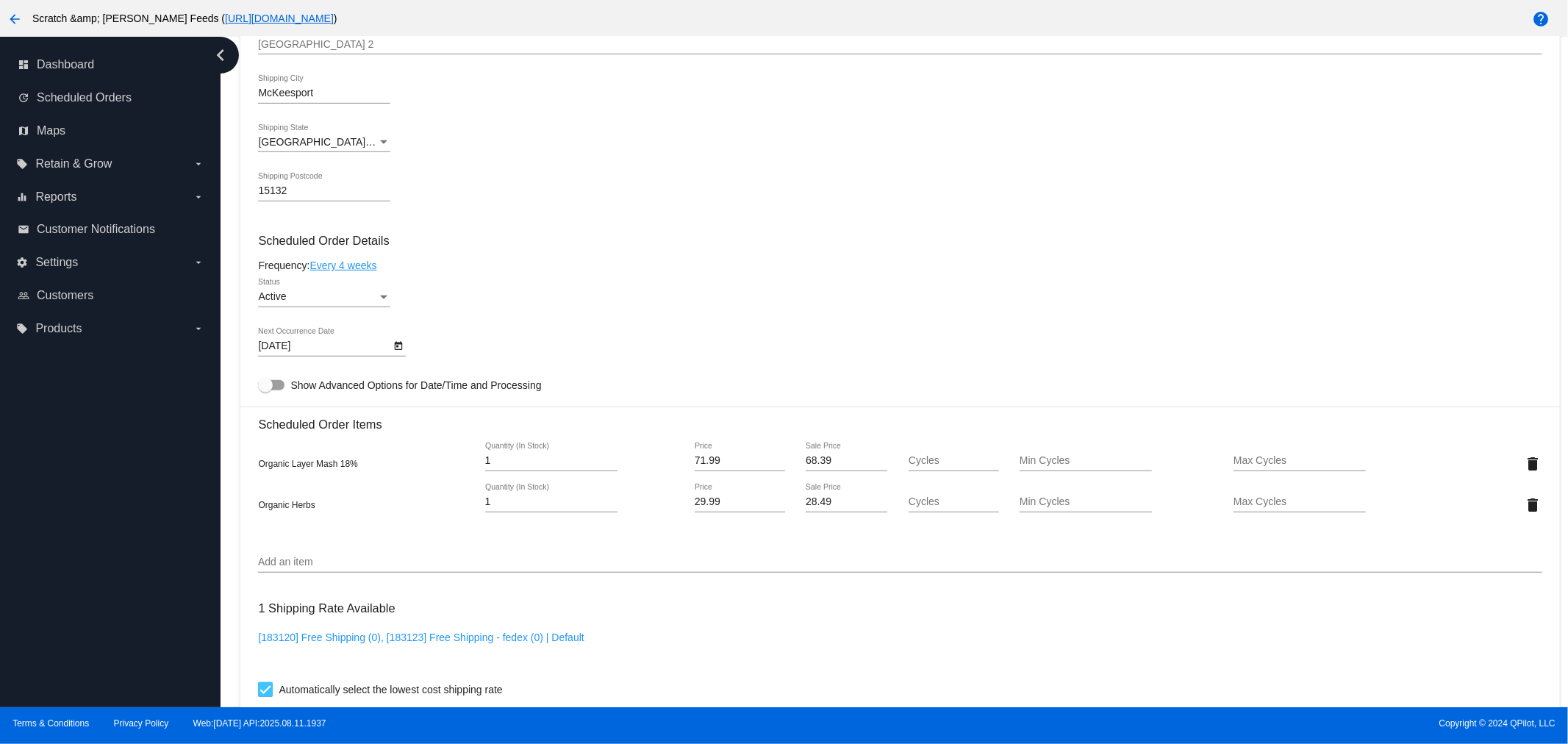
scroll to position [611, 0]
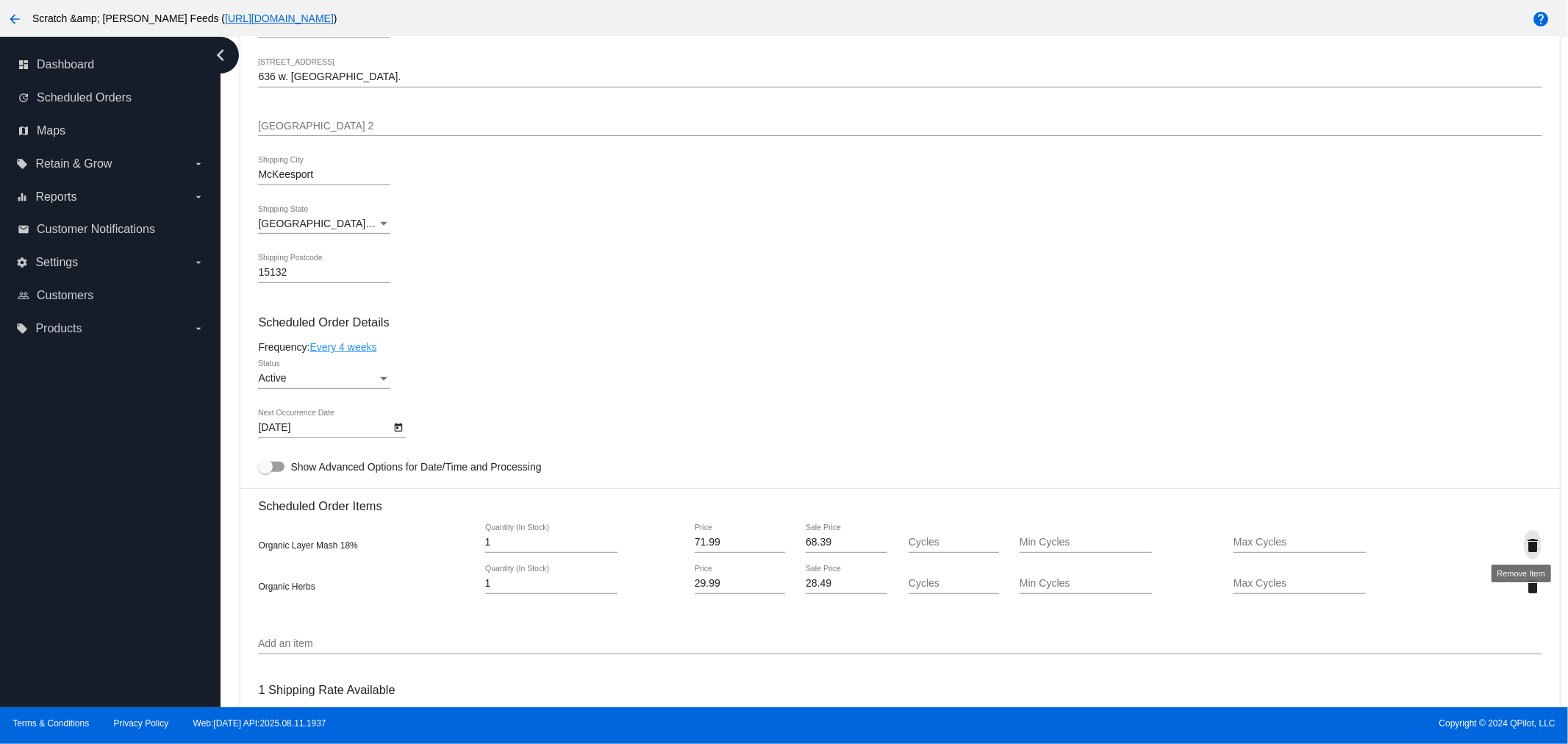
click at [1524, 536] on mat-icon "delete" at bounding box center [1533, 544] width 18 height 18
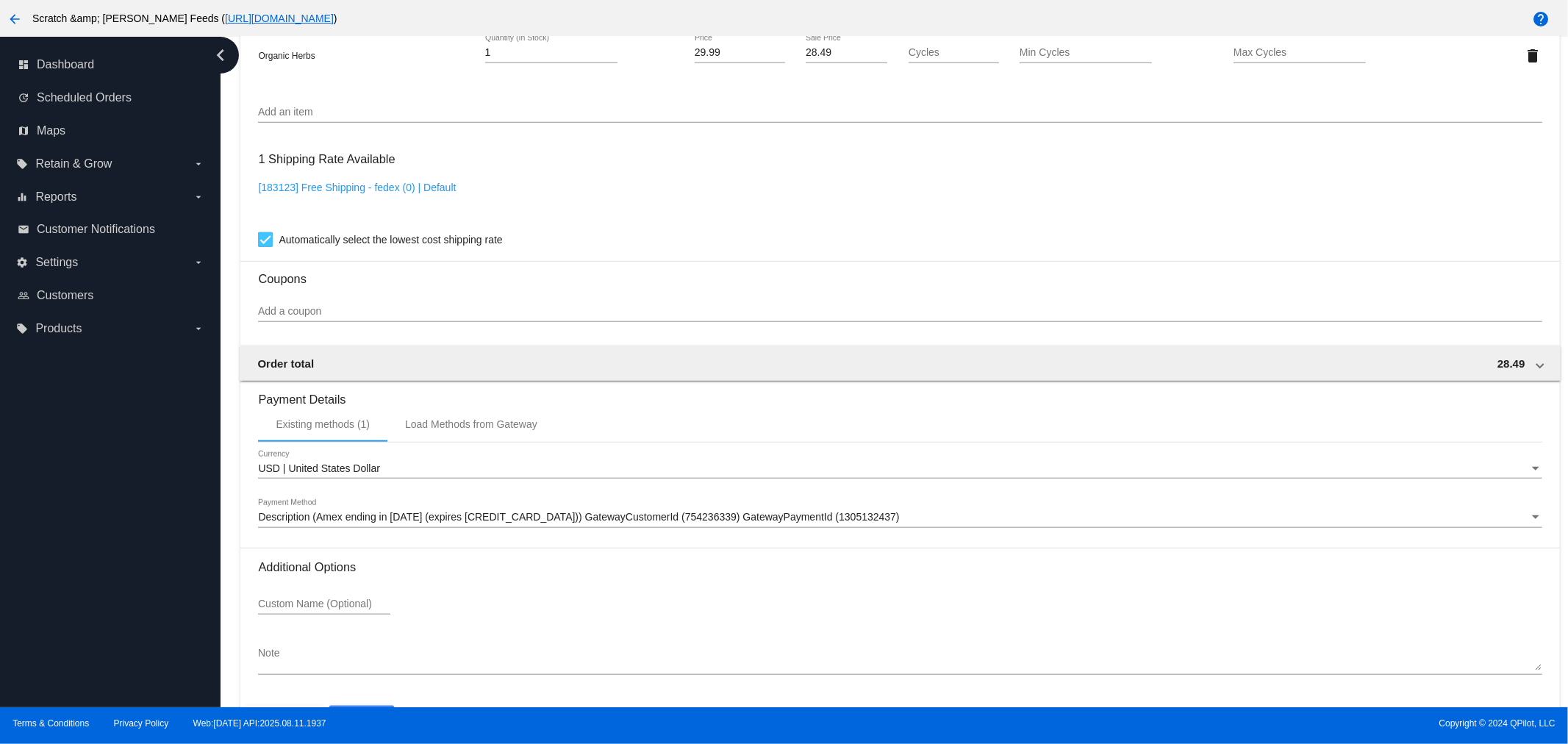
scroll to position [1140, 0]
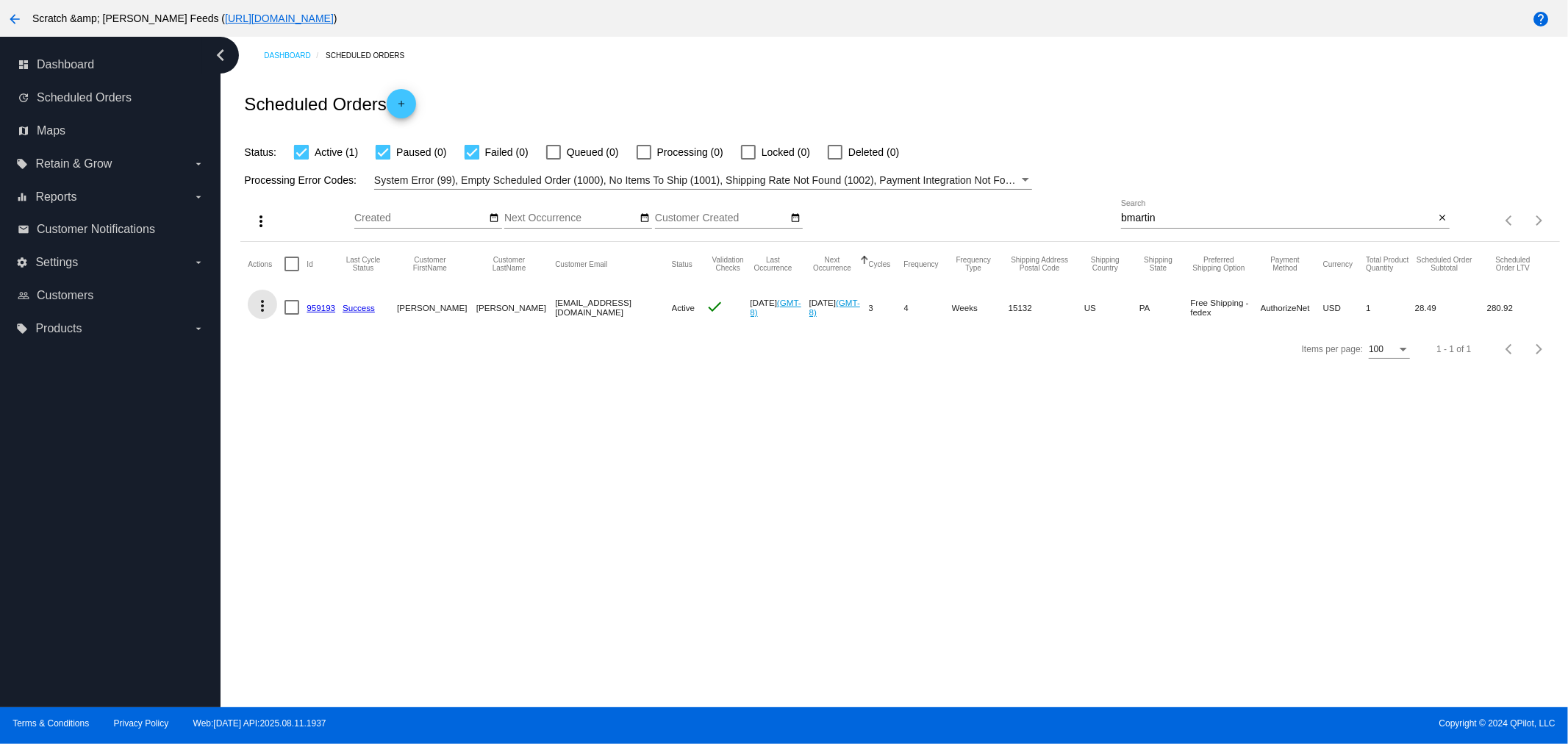
click at [256, 305] on mat-icon "more_vert" at bounding box center [262, 305] width 18 height 18
click at [318, 409] on span "Process Now" at bounding box center [322, 411] width 61 height 12
click at [312, 307] on link "959193" at bounding box center [321, 308] width 29 height 9
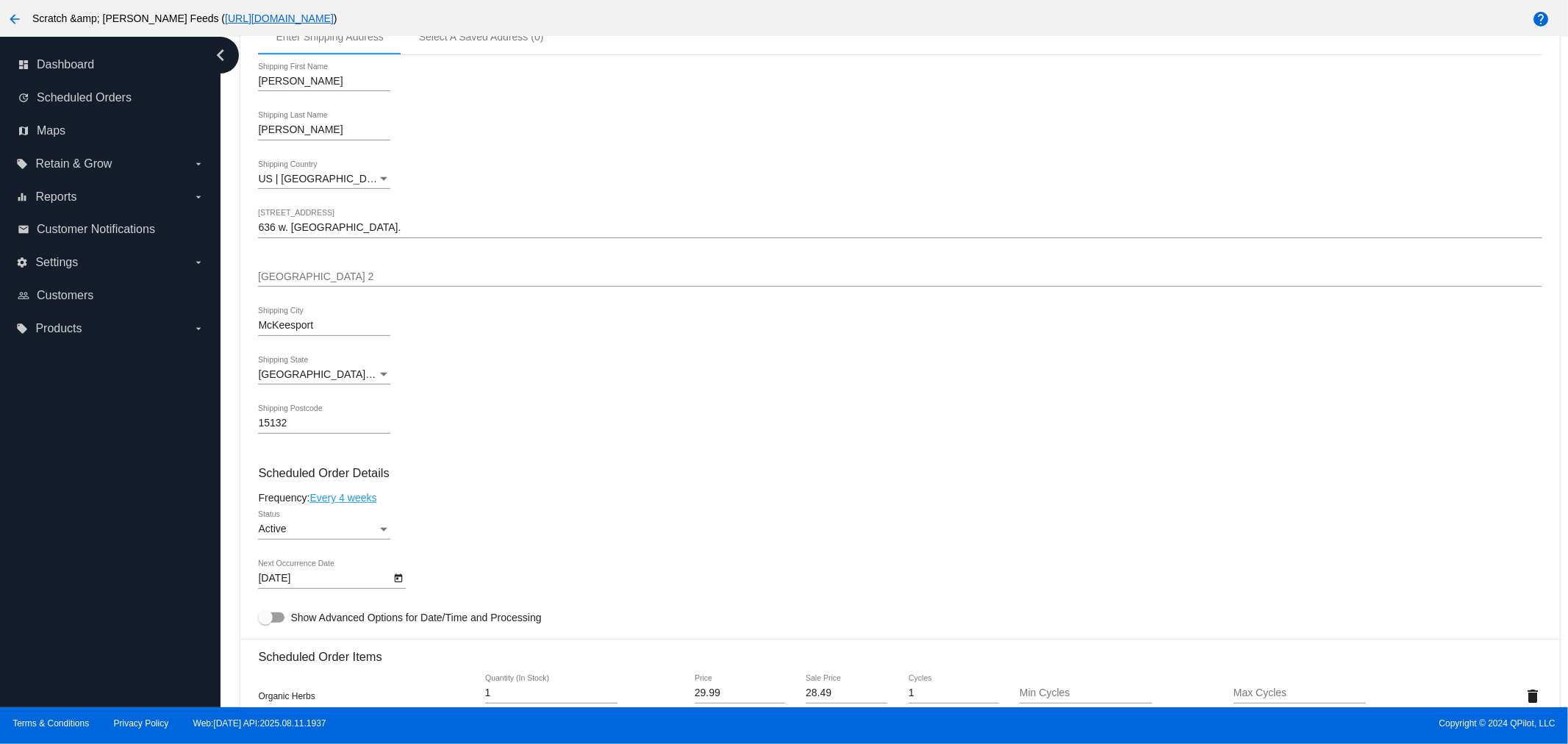
scroll to position [735, 0]
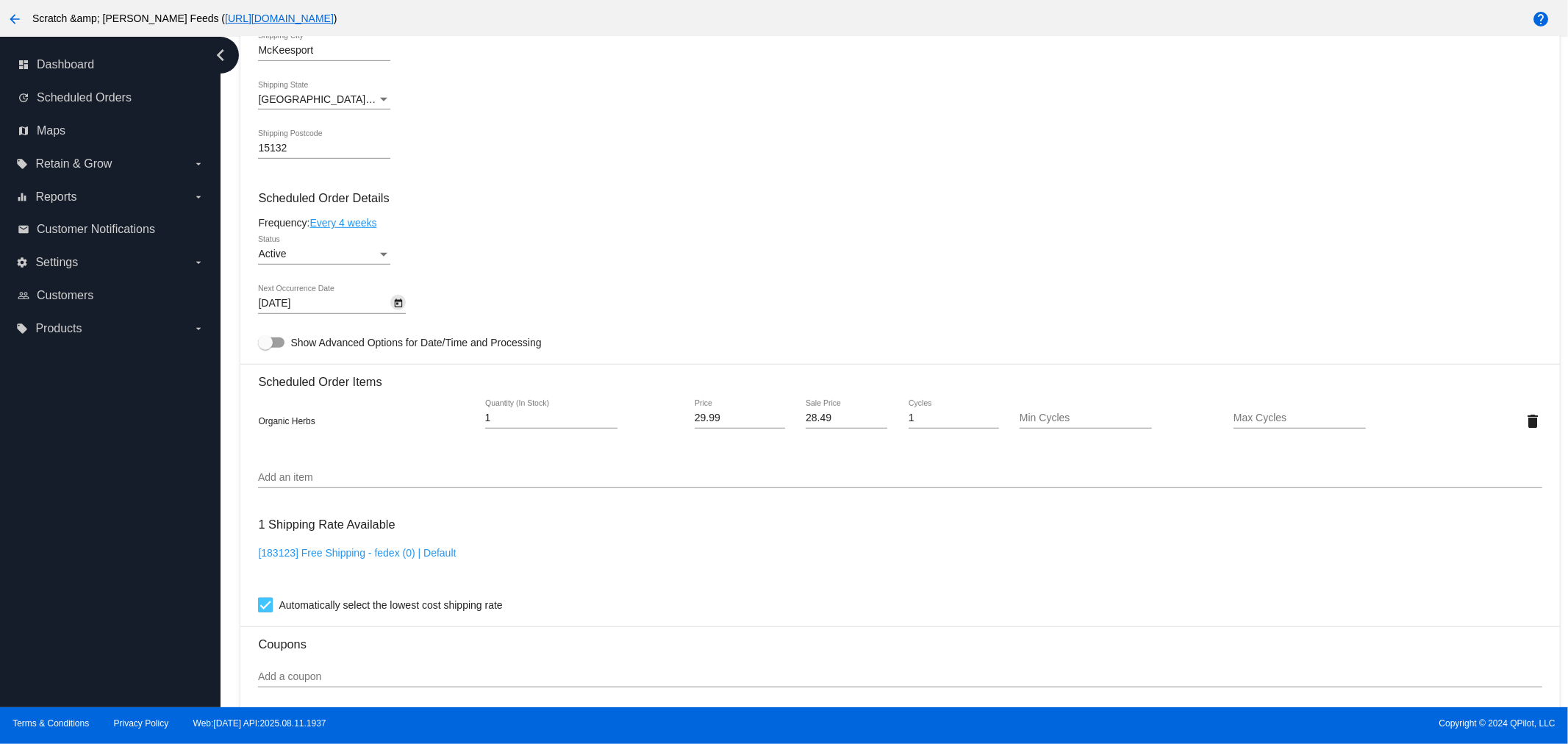
click at [395, 299] on icon "Open calendar" at bounding box center [398, 303] width 8 height 8
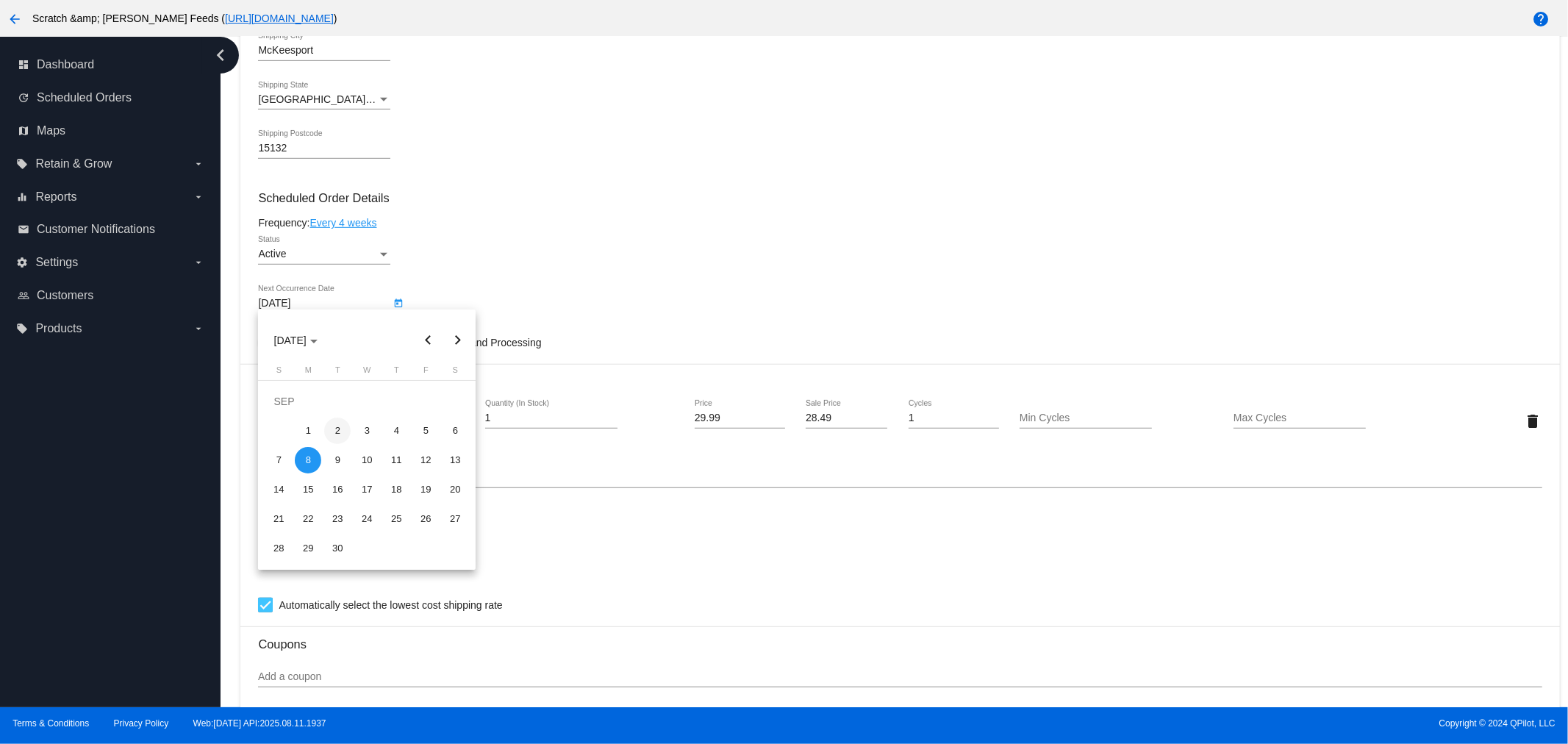
click at [334, 429] on div "2" at bounding box center [338, 431] width 26 height 26
type input "[DATE]"
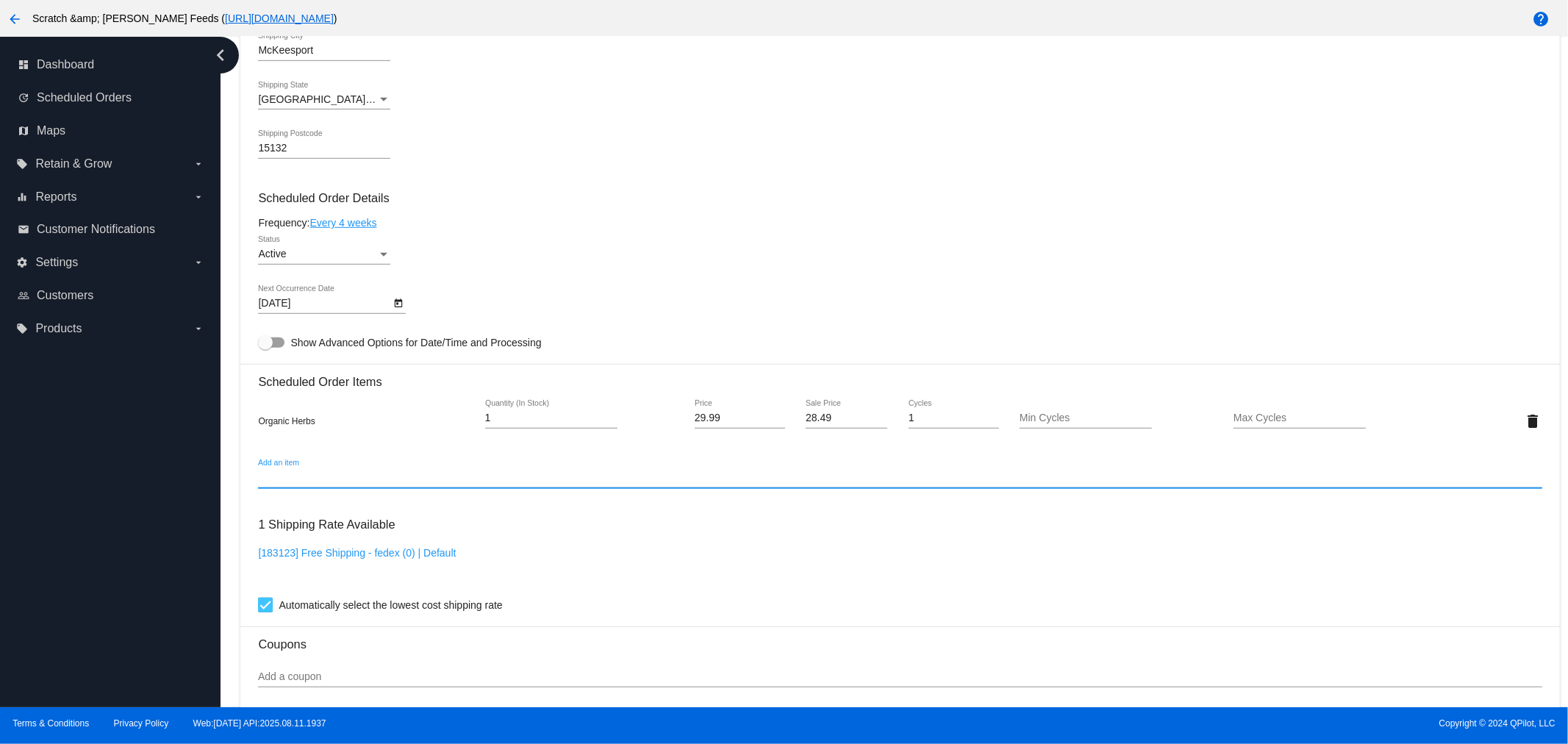
click at [306, 474] on input "Add an item" at bounding box center [900, 477] width 1284 height 12
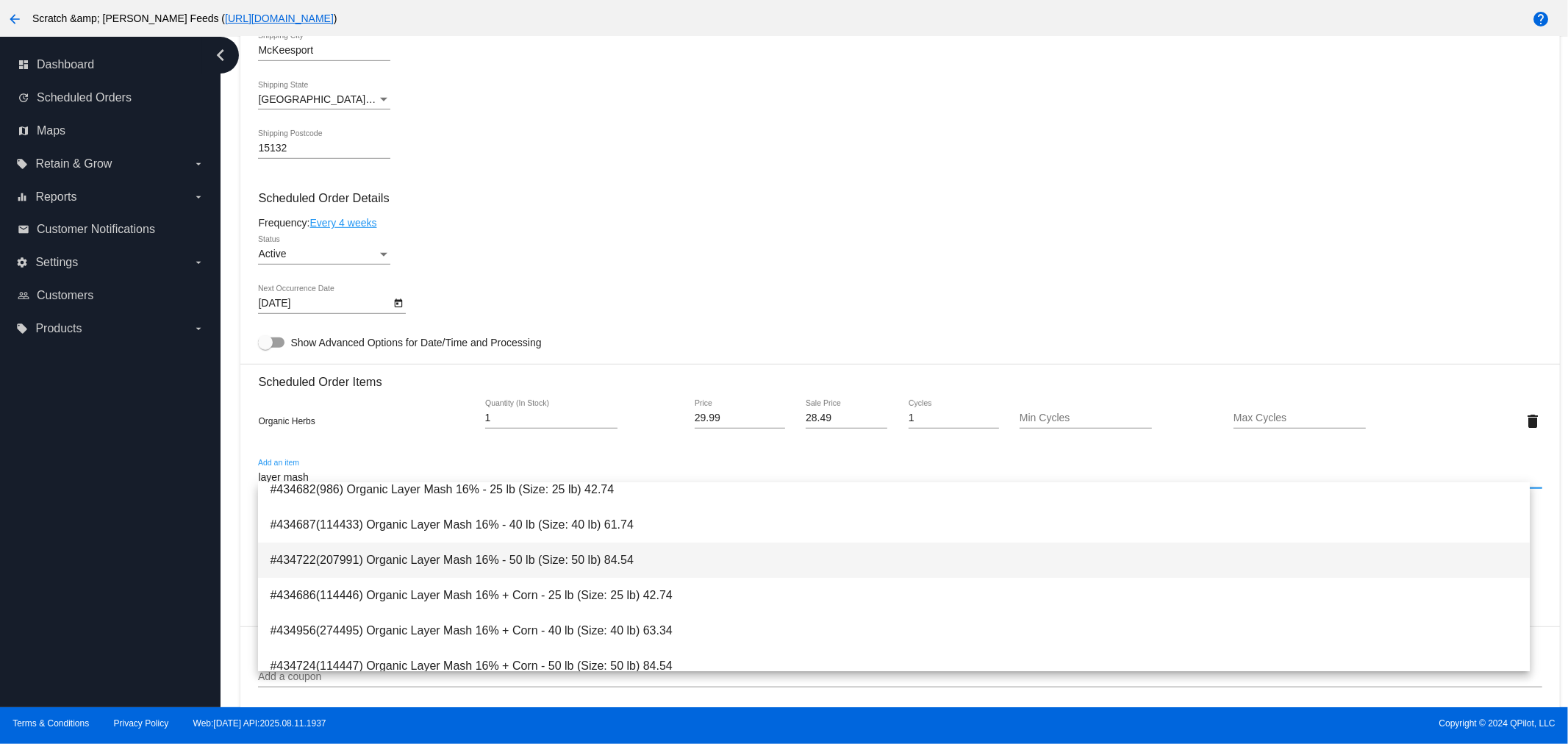
scroll to position [164, 0]
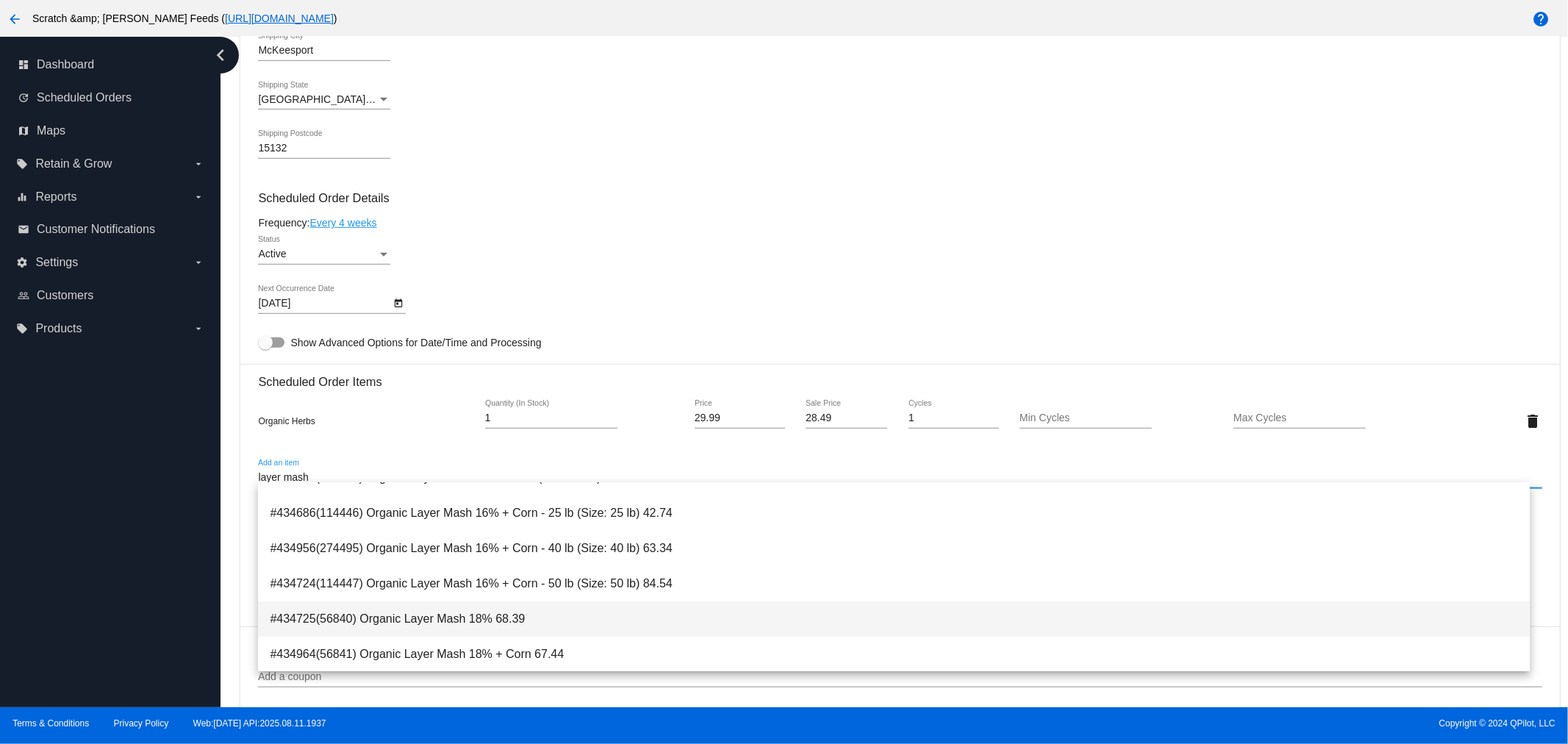
type input "layer mash"
click at [352, 615] on span "#434725(56840) Organic Layer Mash 18% 68.39" at bounding box center [894, 619] width 1248 height 35
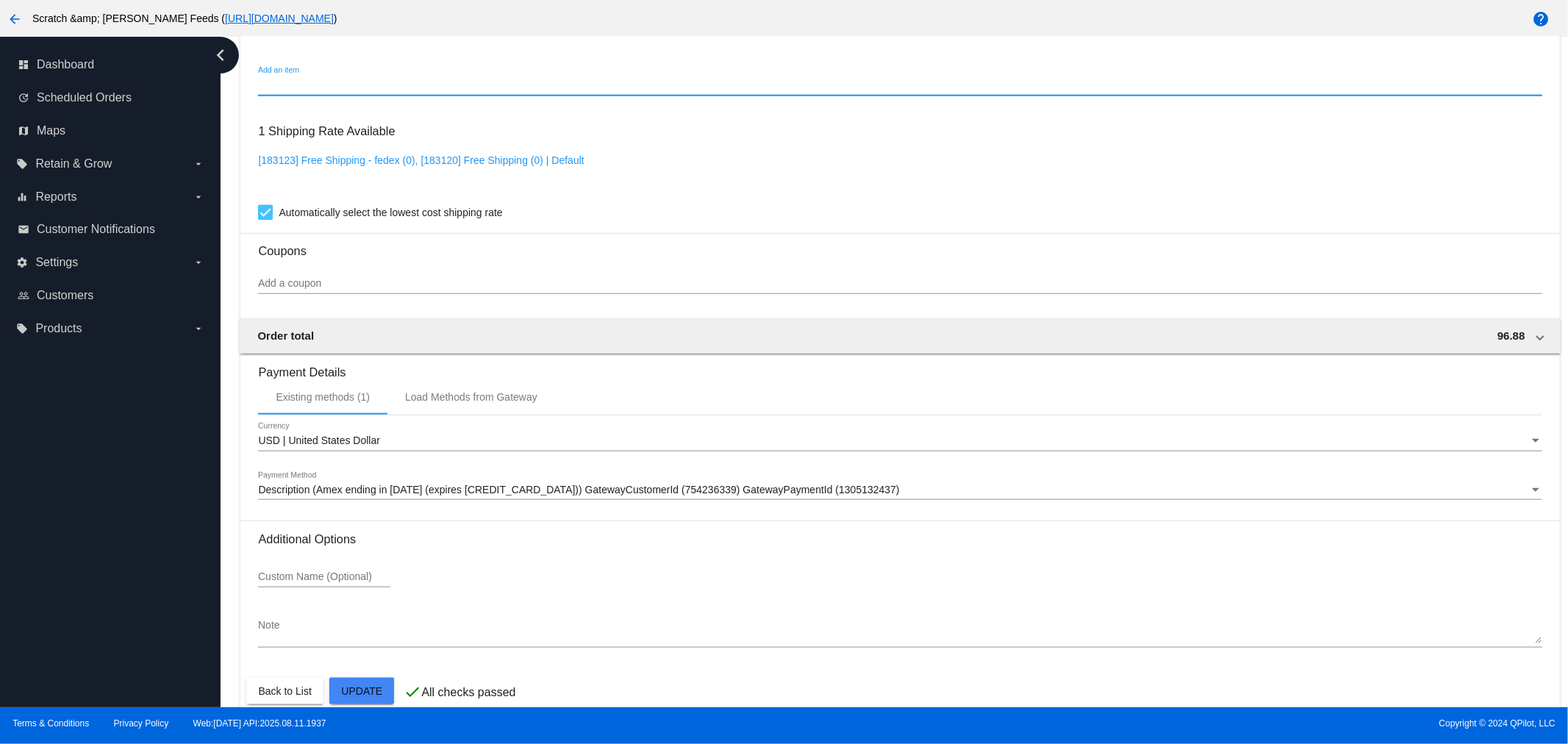
scroll to position [1181, 0]
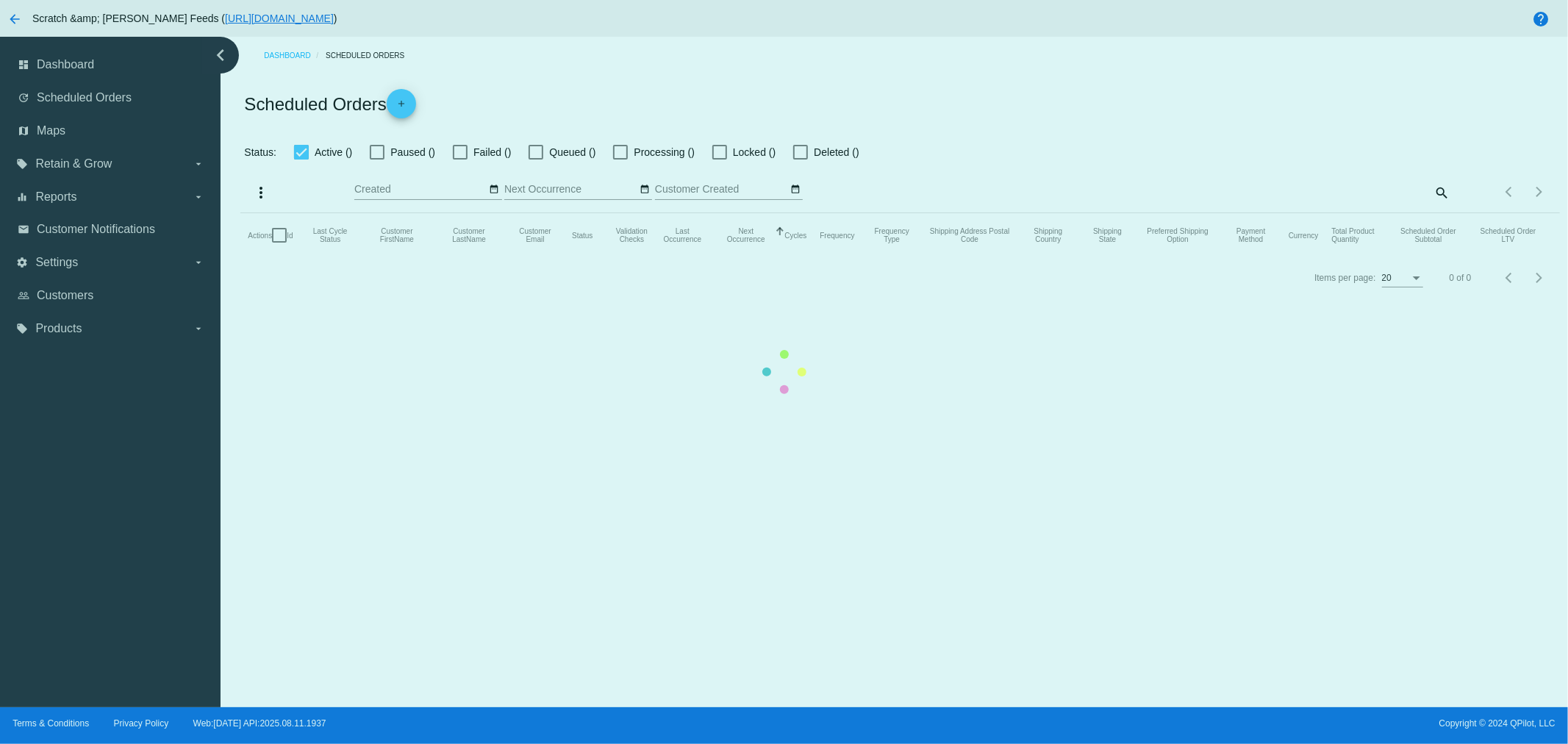
checkbox input "true"
